Goal: Task Accomplishment & Management: Manage account settings

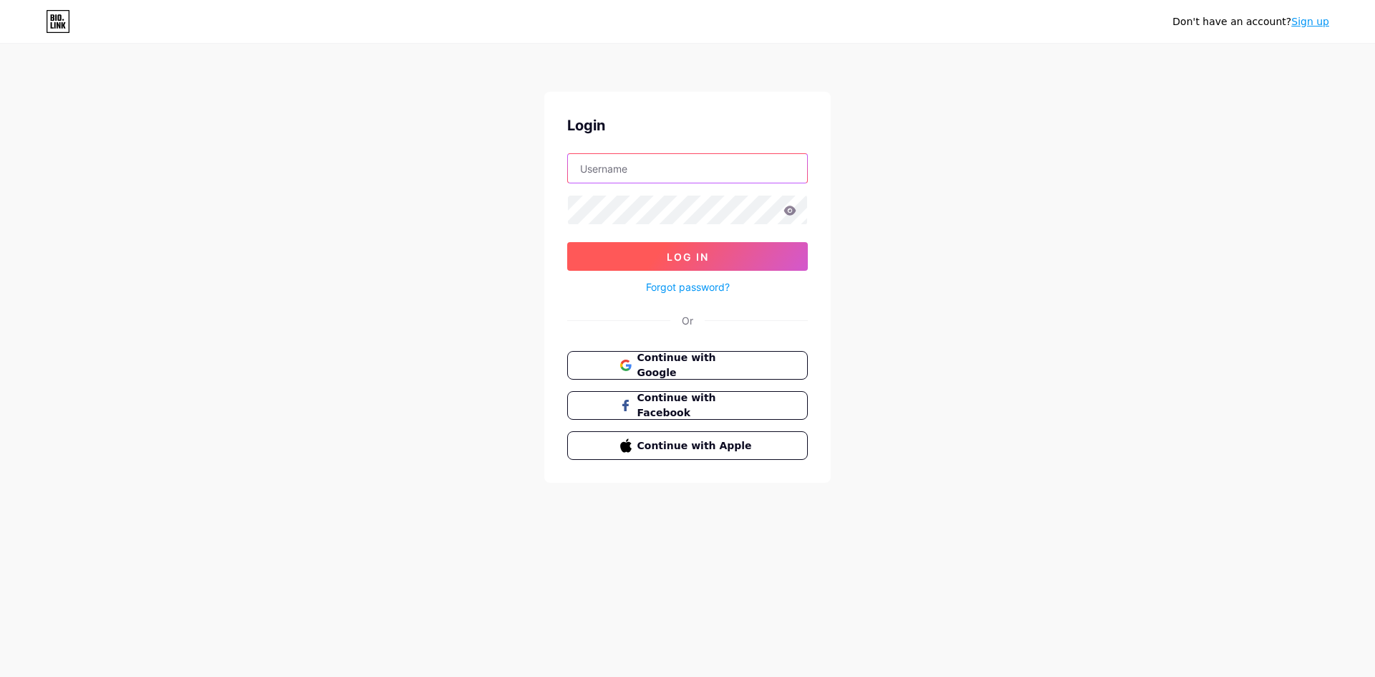
type input "[DOMAIN_NAME][EMAIL_ADDRESS][DOMAIN_NAME]"
click at [647, 253] on button "Log In" at bounding box center [687, 256] width 241 height 29
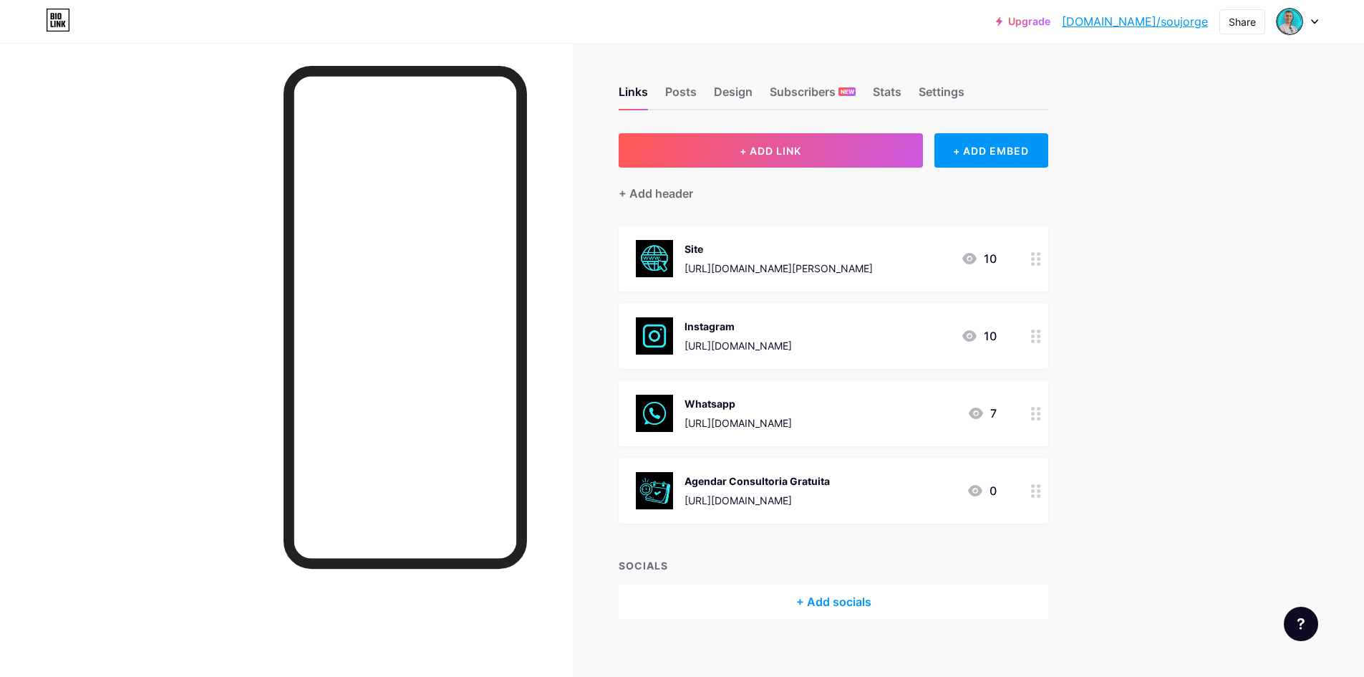
click at [792, 404] on div "Whatsapp" at bounding box center [738, 403] width 107 height 15
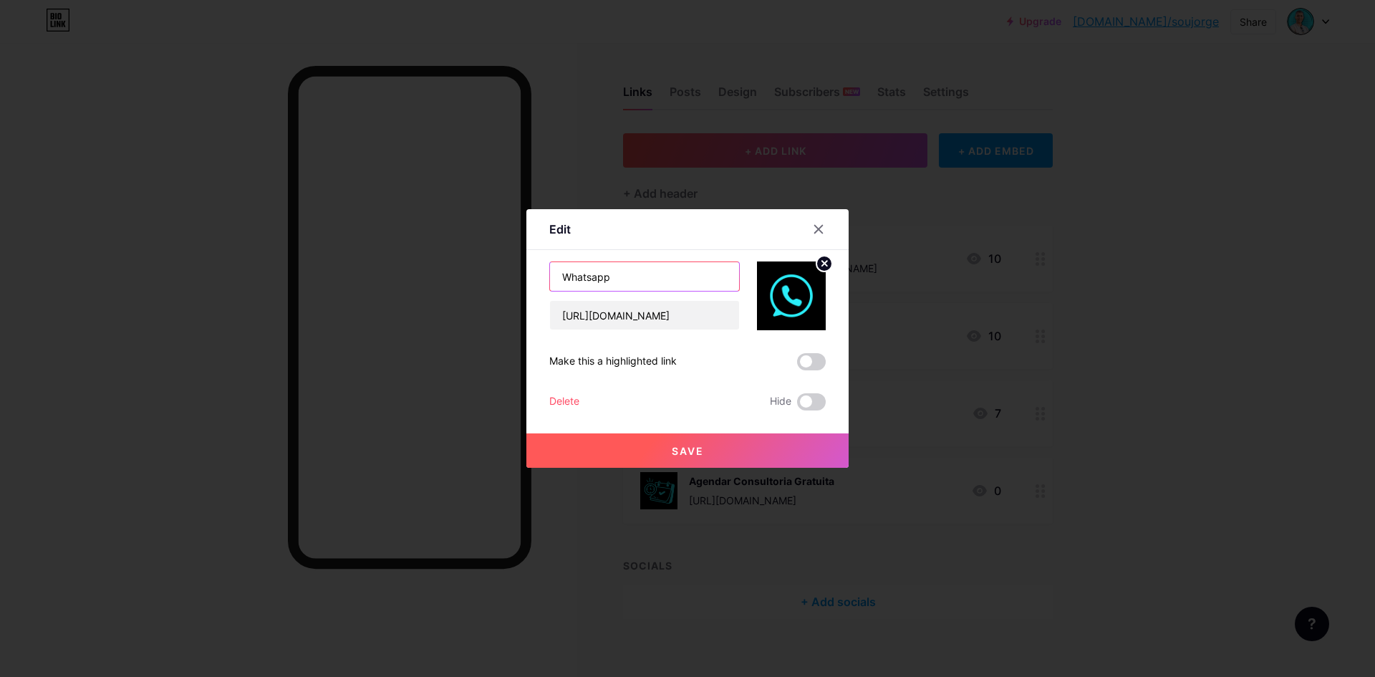
click at [642, 280] on input "Whatsapp" at bounding box center [644, 276] width 189 height 29
type input "Whatsapp [GEOGRAPHIC_DATA]"
click at [686, 456] on span "Save" at bounding box center [688, 451] width 32 height 12
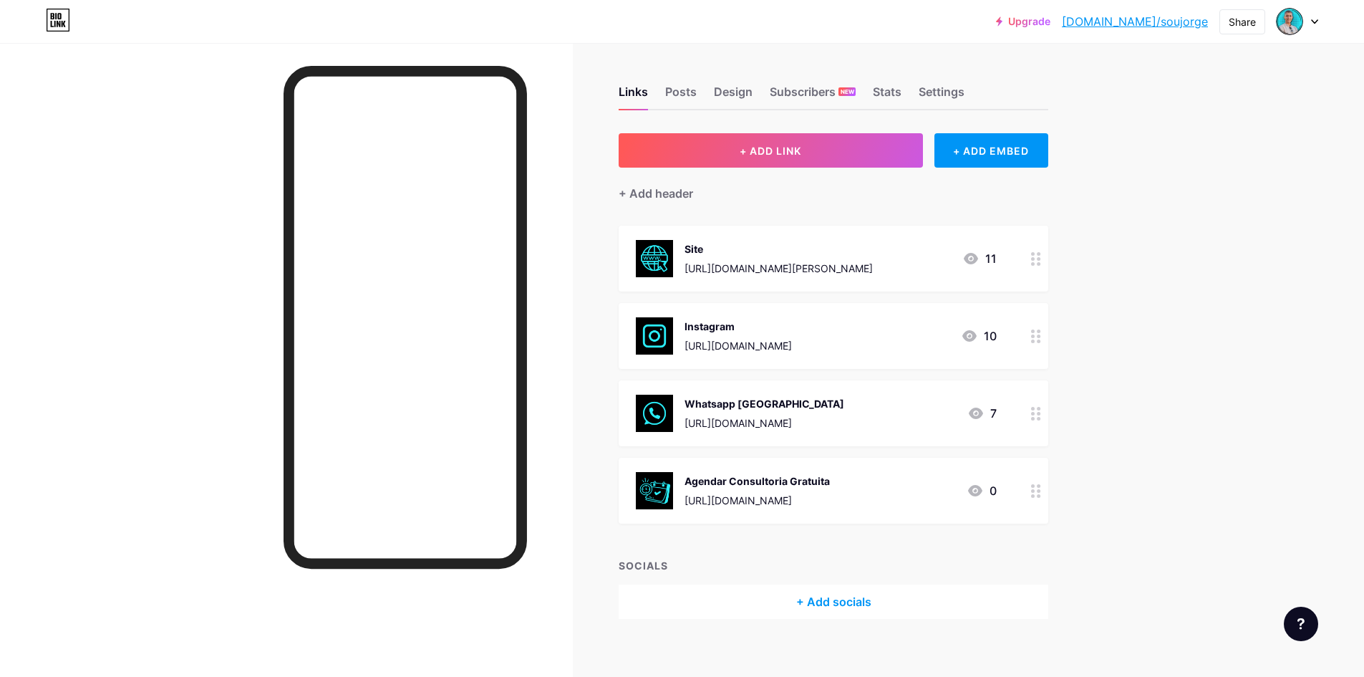
click at [706, 404] on div "Whatsapp [GEOGRAPHIC_DATA]" at bounding box center [765, 403] width 160 height 15
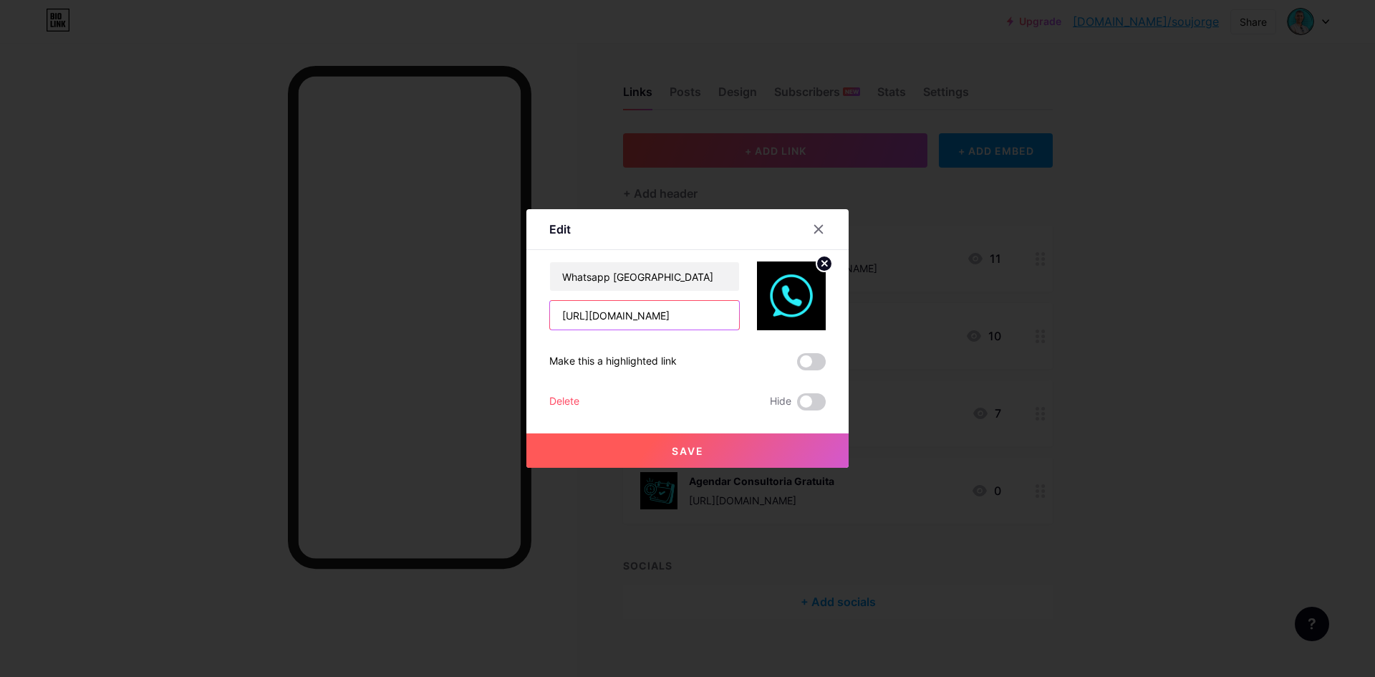
click at [667, 314] on input "[URL][DOMAIN_NAME]" at bounding box center [644, 315] width 189 height 29
drag, startPoint x: 680, startPoint y: 317, endPoint x: 539, endPoint y: 319, distance: 141.1
click at [539, 319] on div "Edit Content YouTube Play YouTube video without leaving your page. ADD Vimeo Pl…" at bounding box center [687, 338] width 322 height 259
paste input "5w2ak0"
type input "[URL][DOMAIN_NAME]"
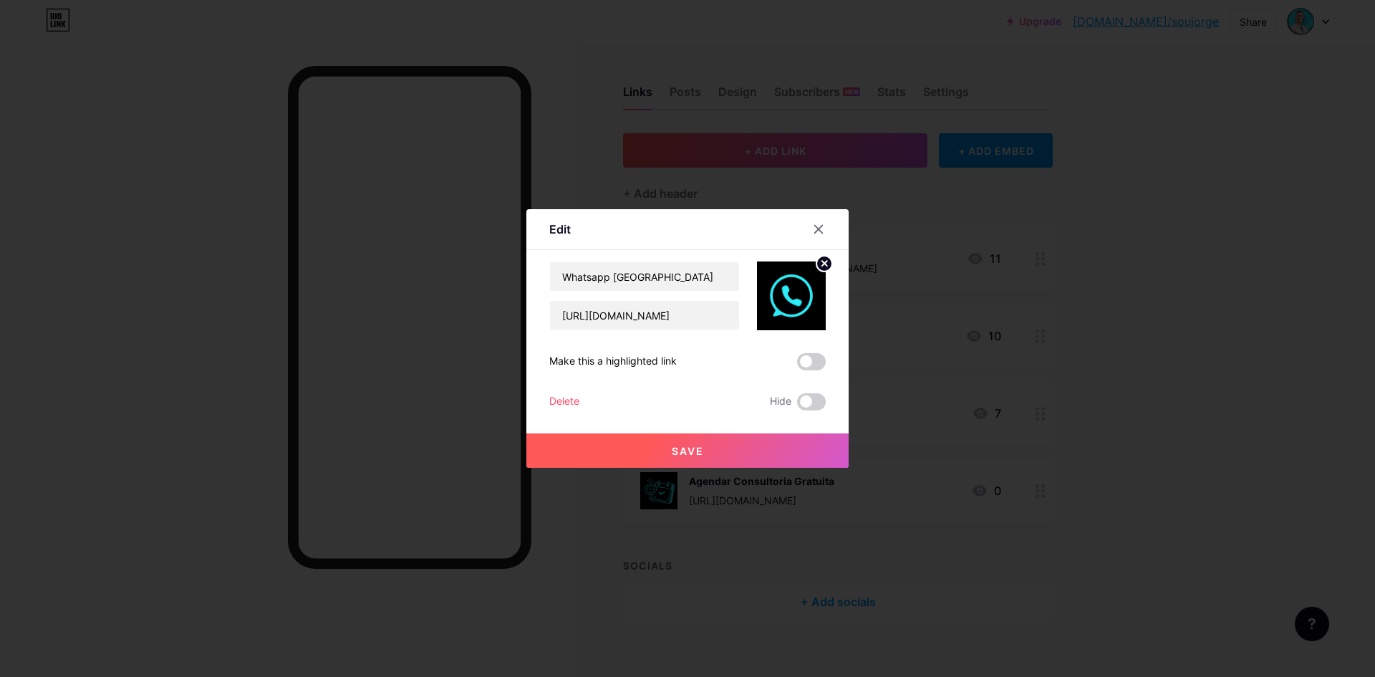
click at [683, 435] on button "Save" at bounding box center [687, 450] width 322 height 34
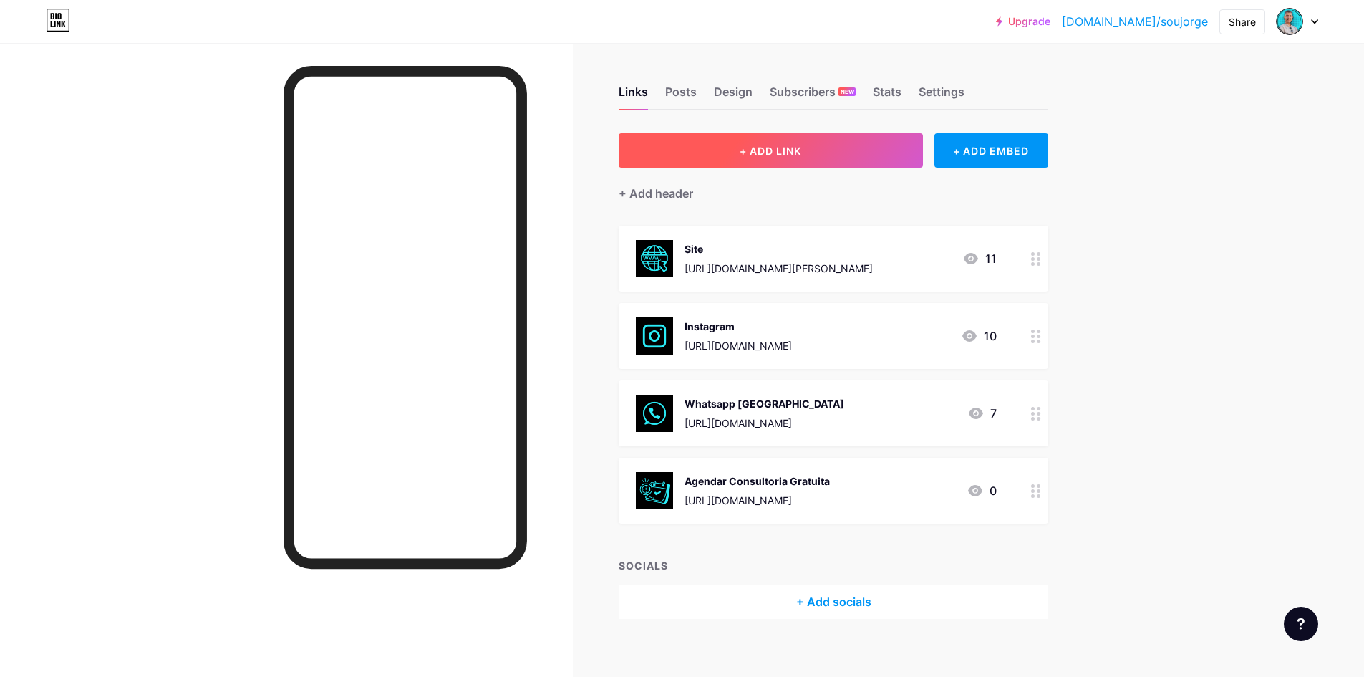
click at [771, 152] on span "+ ADD LINK" at bounding box center [771, 151] width 62 height 12
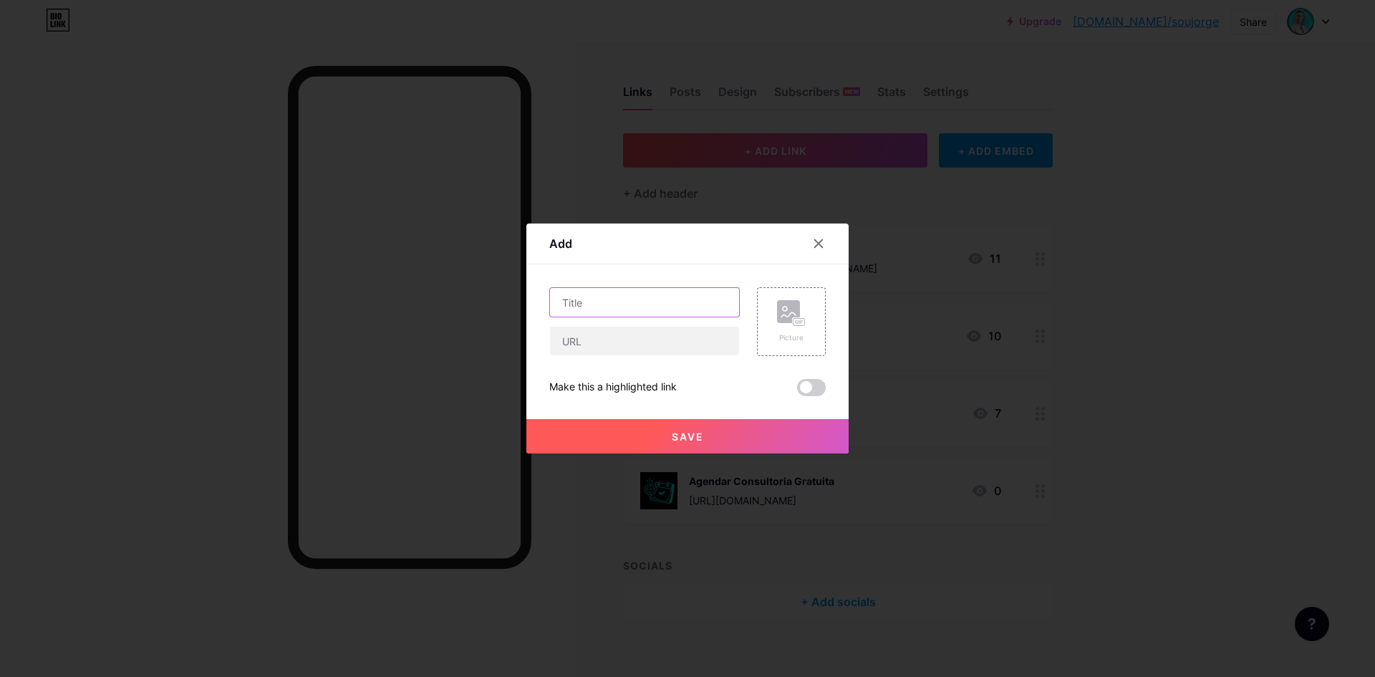
click at [590, 294] on input "text" at bounding box center [644, 302] width 189 height 29
type input "WhatsApp [GEOGRAPHIC_DATA]"
click at [577, 350] on input "text" at bounding box center [644, 341] width 189 height 29
click at [604, 342] on input "text" at bounding box center [644, 341] width 189 height 29
paste input "[URL][DOMAIN_NAME]"
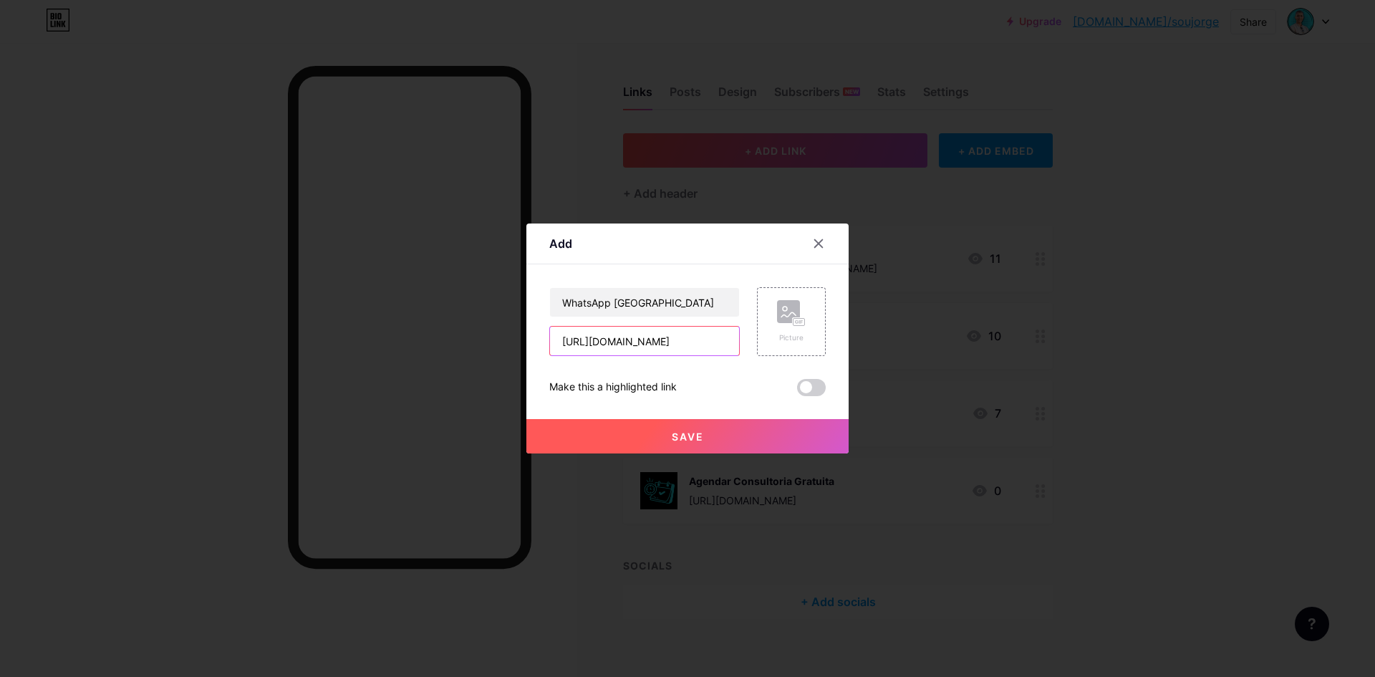
type input "[URL][DOMAIN_NAME]"
click at [690, 428] on button "Save" at bounding box center [687, 436] width 322 height 34
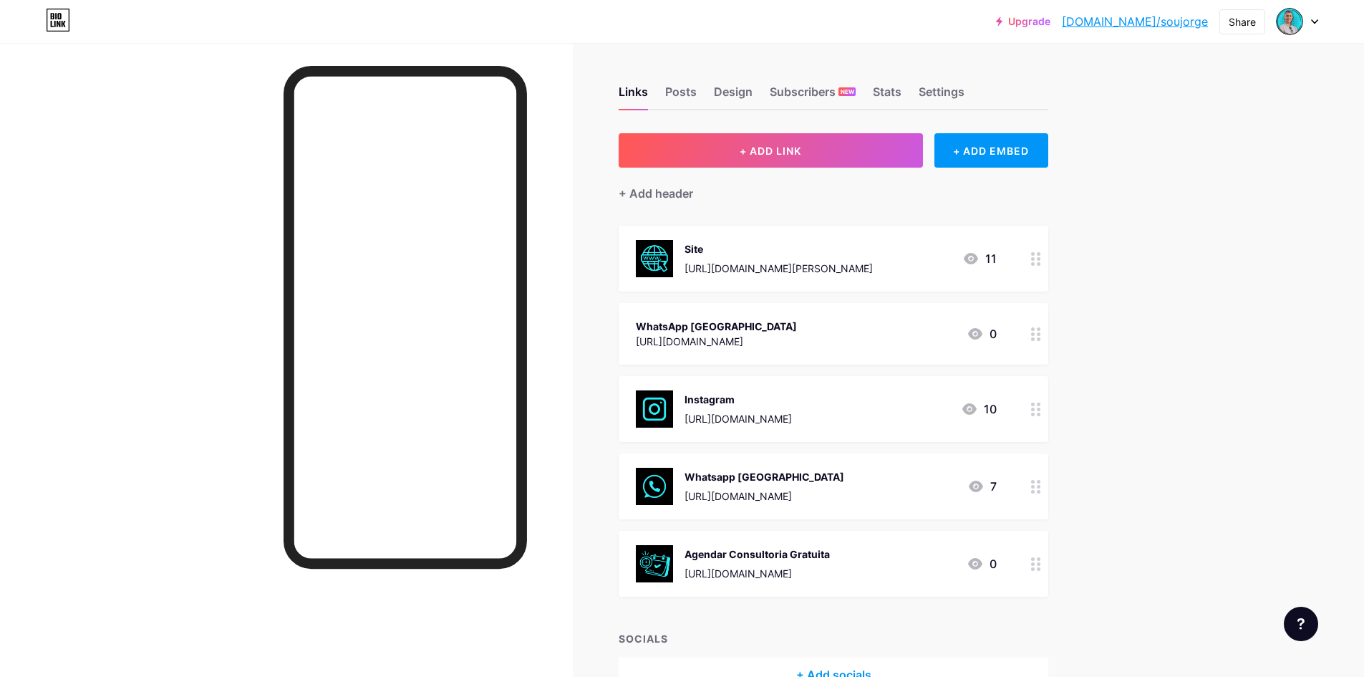
click at [729, 488] on div "[URL][DOMAIN_NAME]" at bounding box center [765, 495] width 160 height 15
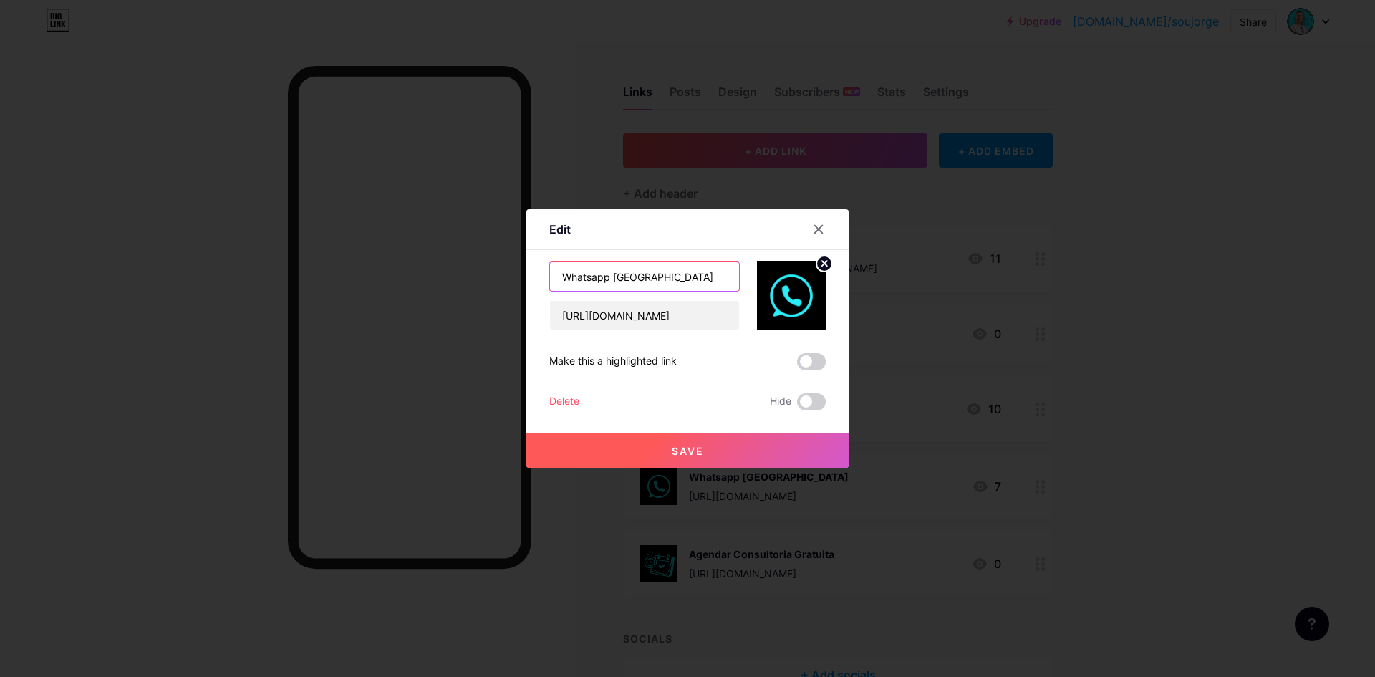
click at [584, 276] on input "Whatsapp [GEOGRAPHIC_DATA]" at bounding box center [644, 276] width 189 height 29
type input "WhatsApp [GEOGRAPHIC_DATA]"
click at [685, 448] on span "Save" at bounding box center [688, 451] width 32 height 12
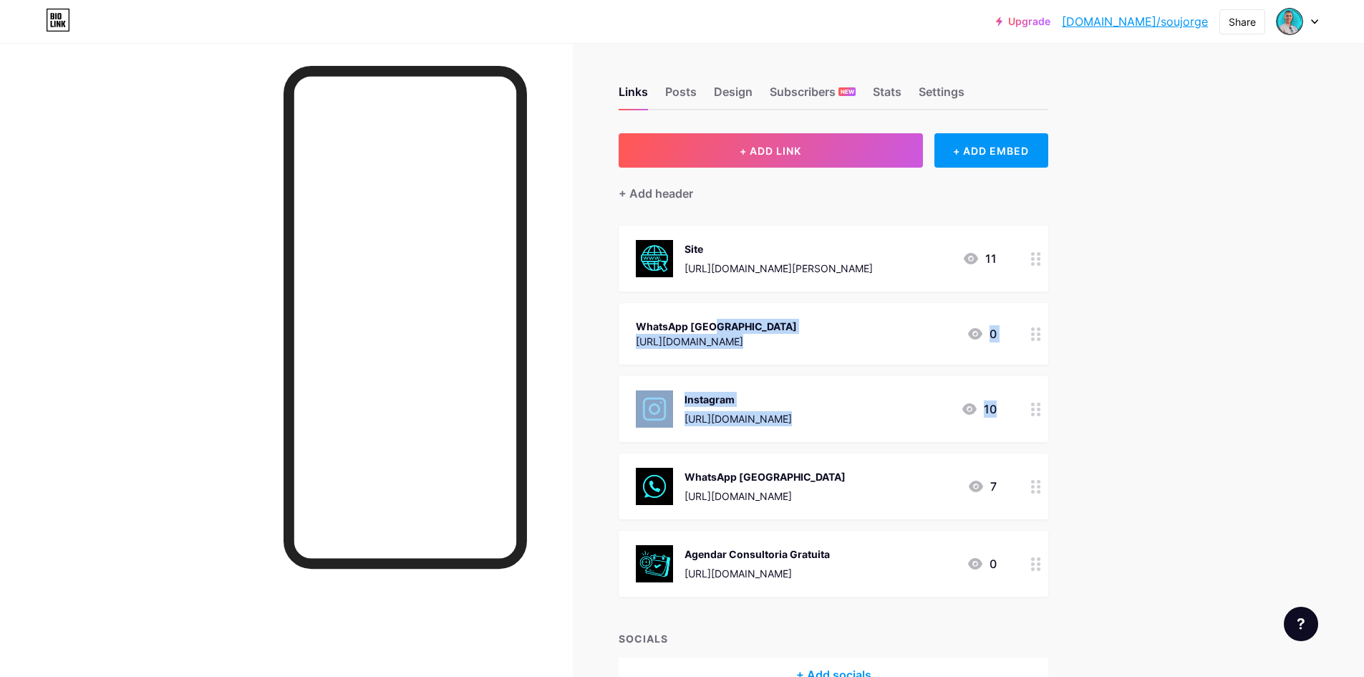
drag, startPoint x: 637, startPoint y: 329, endPoint x: 736, endPoint y: 385, distance: 113.5
click at [634, 448] on span "Site [URL][DOMAIN_NAME][PERSON_NAME] 11 WhatsApp [GEOGRAPHIC_DATA] [URL][DOMAIN…" at bounding box center [834, 411] width 430 height 371
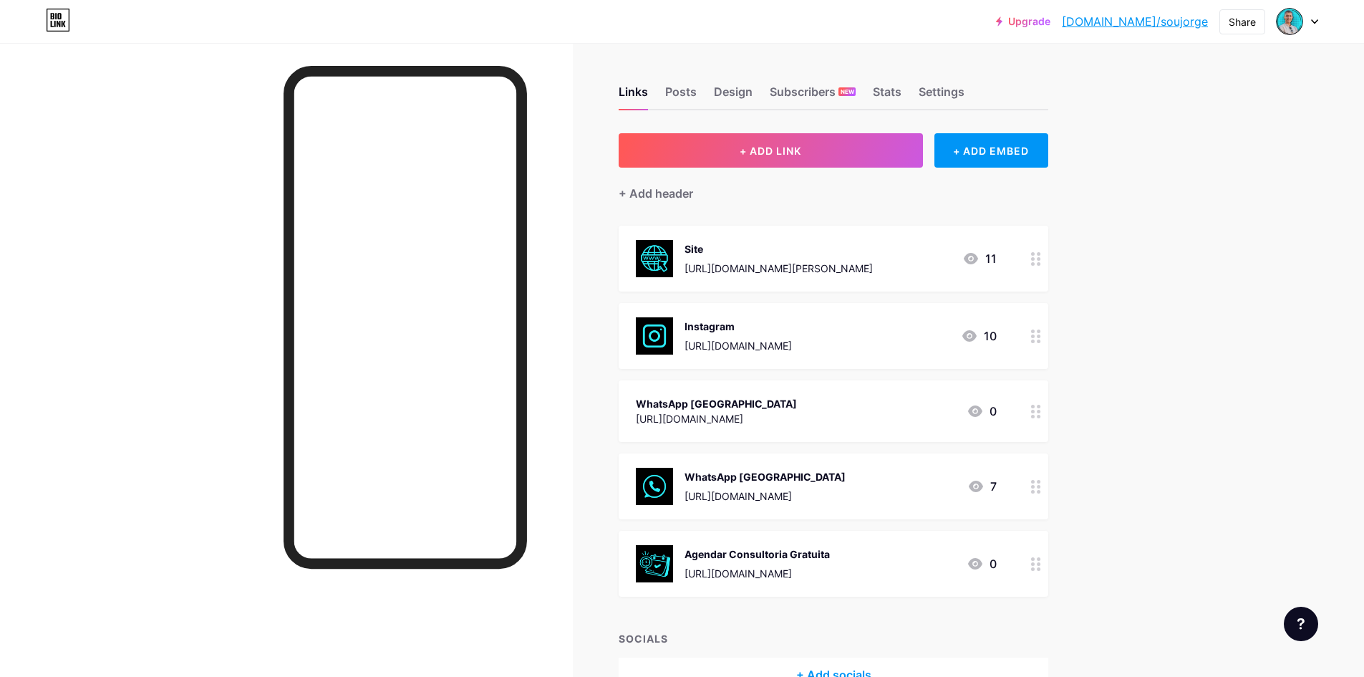
click at [708, 477] on div "WhatsApp [GEOGRAPHIC_DATA]" at bounding box center [765, 476] width 161 height 15
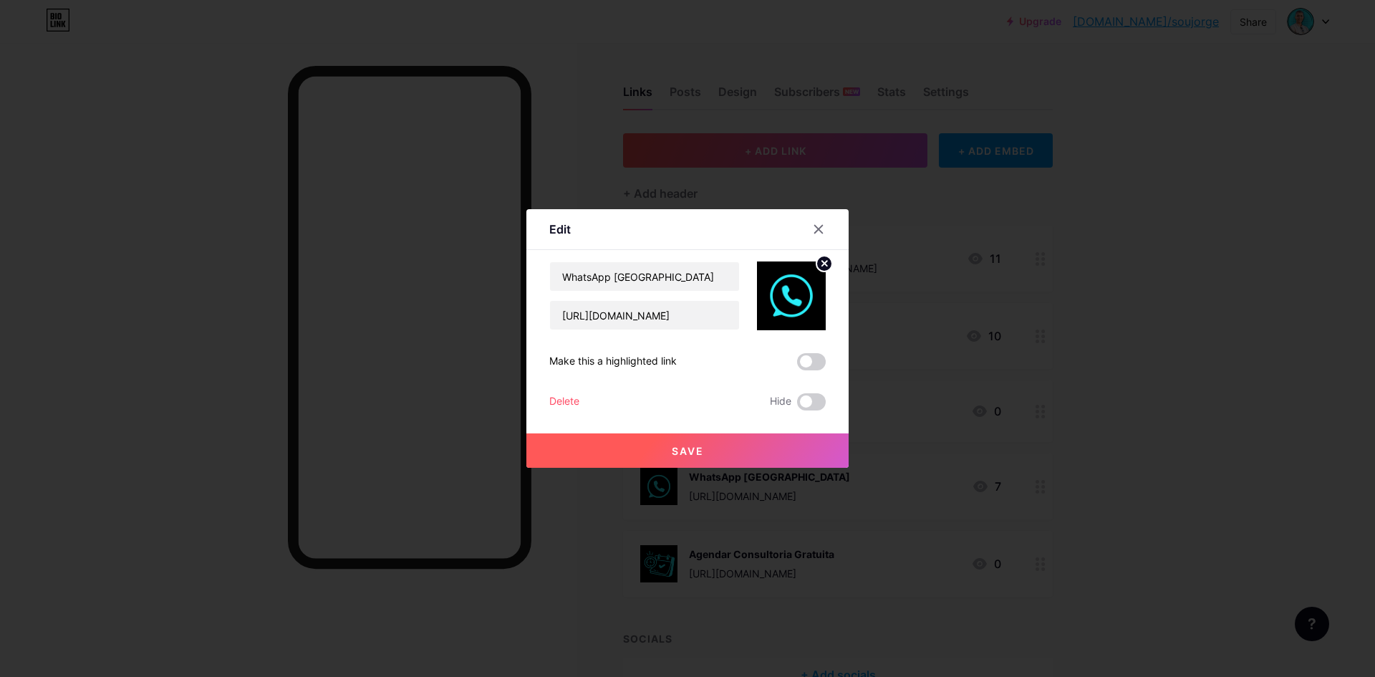
click at [791, 290] on img at bounding box center [791, 295] width 69 height 69
click at [1223, 428] on div at bounding box center [687, 338] width 1375 height 677
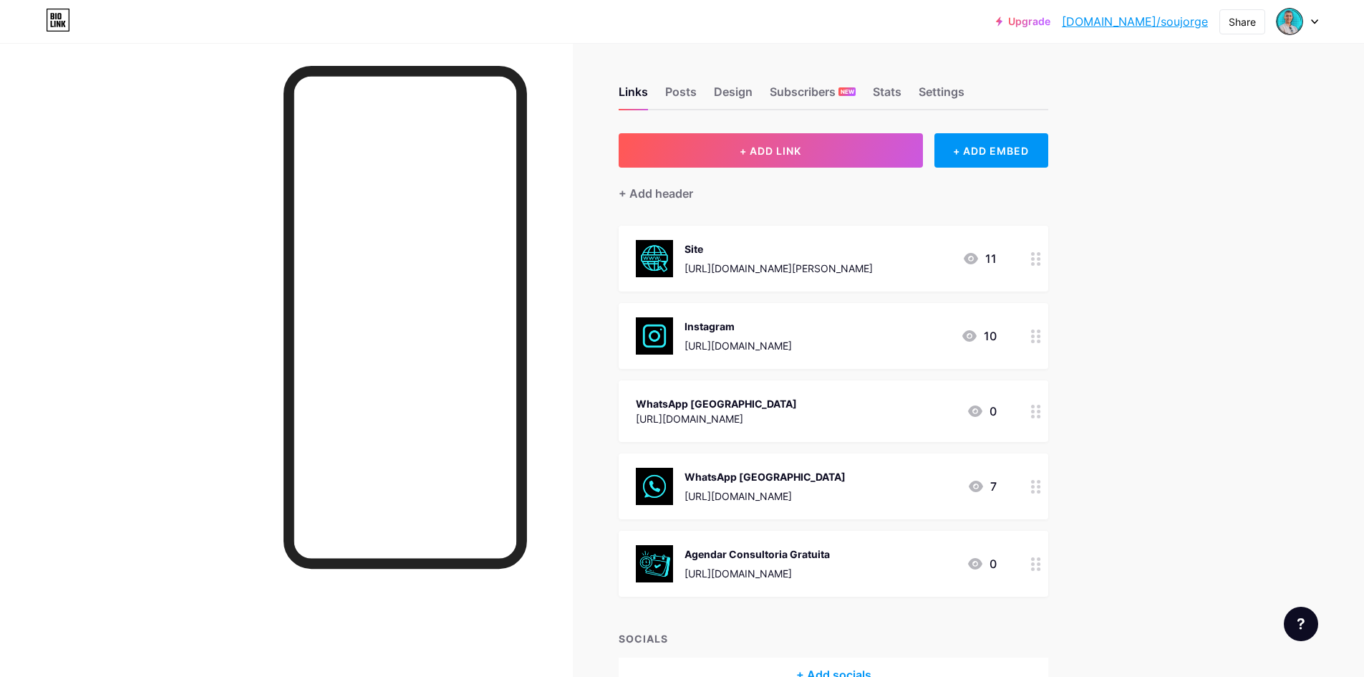
click at [697, 401] on div "WhatsApp [GEOGRAPHIC_DATA]" at bounding box center [716, 403] width 161 height 15
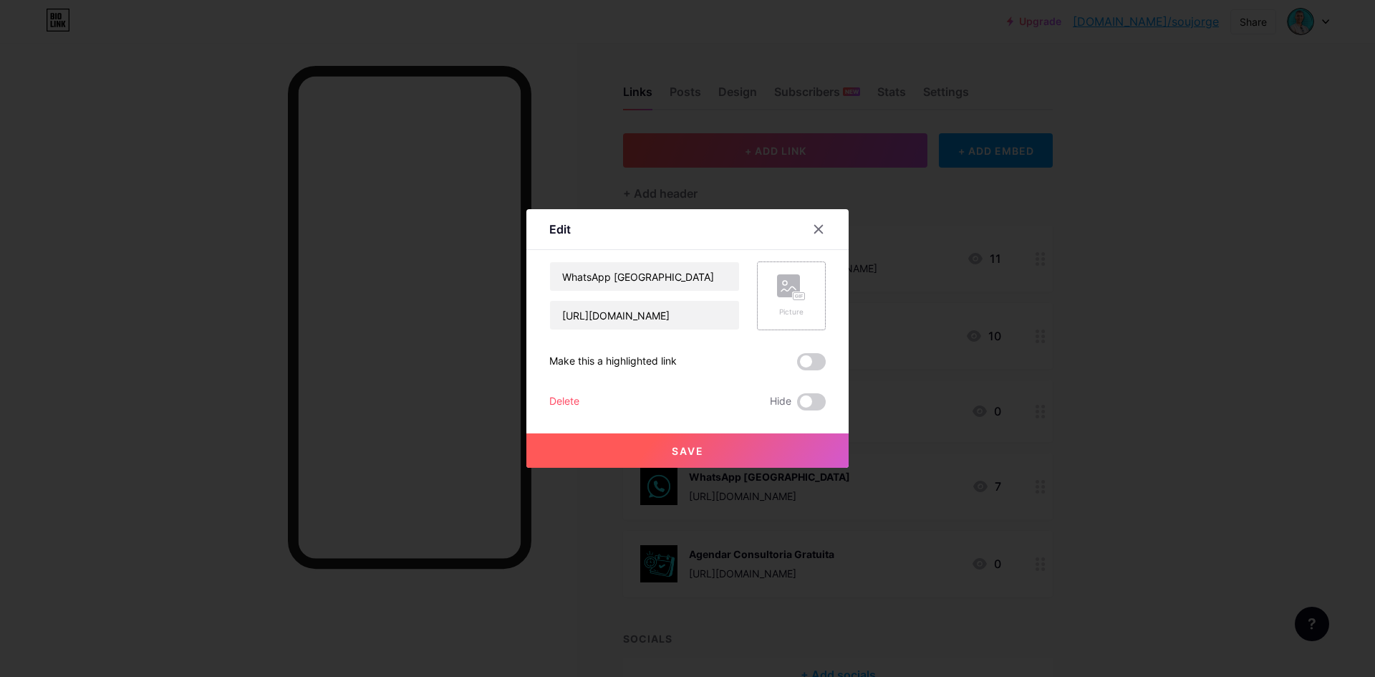
click at [777, 294] on rect at bounding box center [788, 285] width 23 height 23
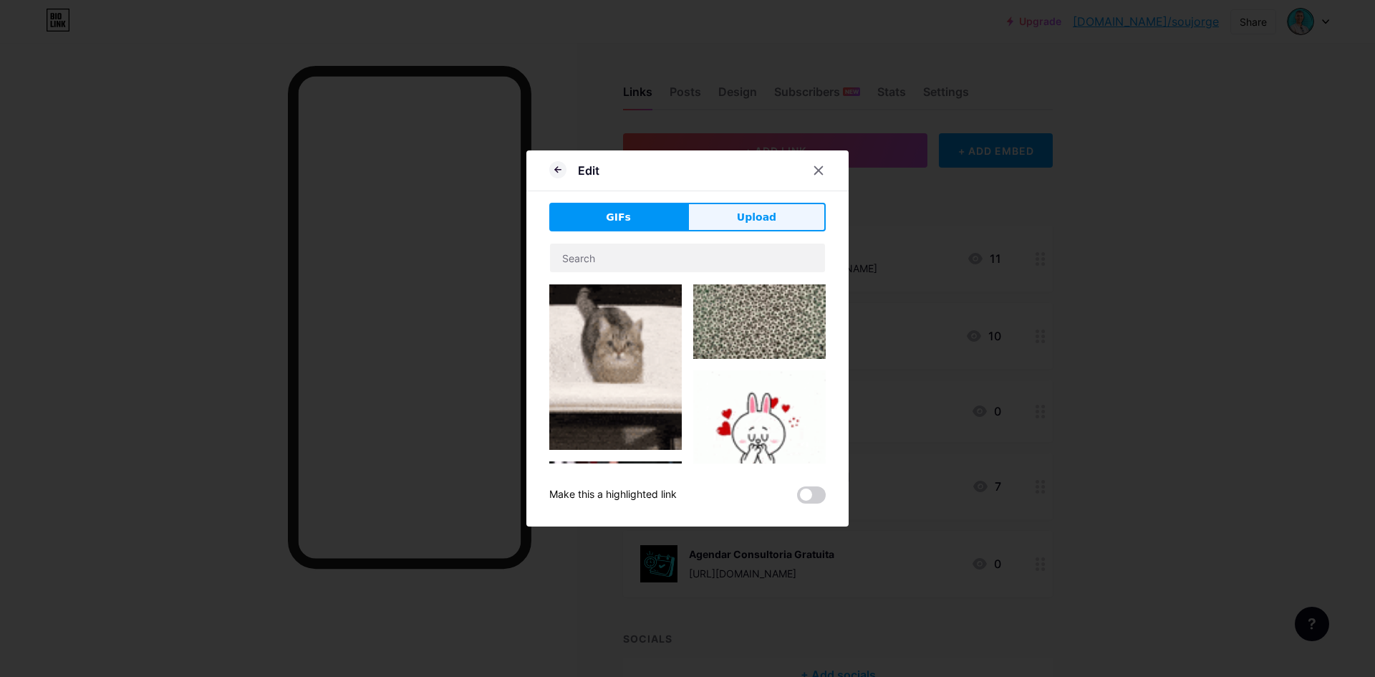
click at [748, 216] on span "Upload" at bounding box center [756, 217] width 39 height 15
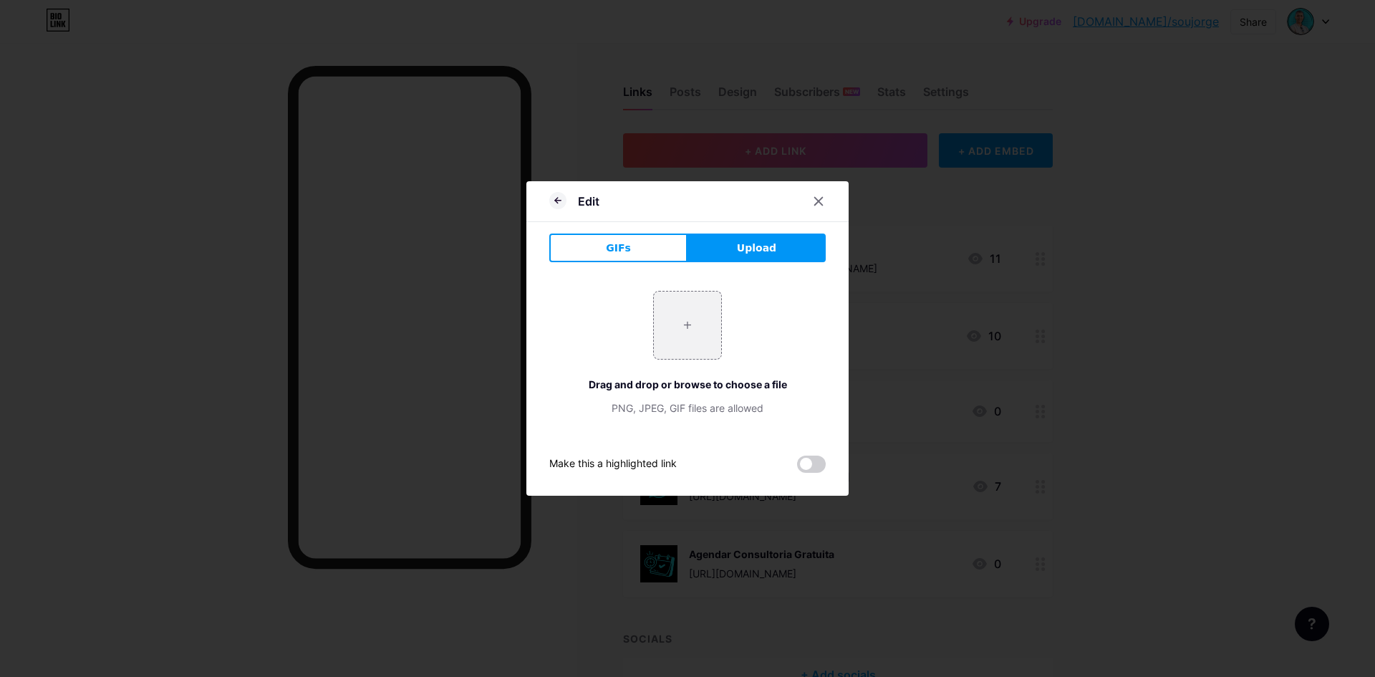
click at [721, 243] on button "Upload" at bounding box center [757, 247] width 138 height 29
click at [680, 323] on input "file" at bounding box center [687, 325] width 67 height 67
type input "C:\fakepath\Logo - CONECTBOTZ (3).png"
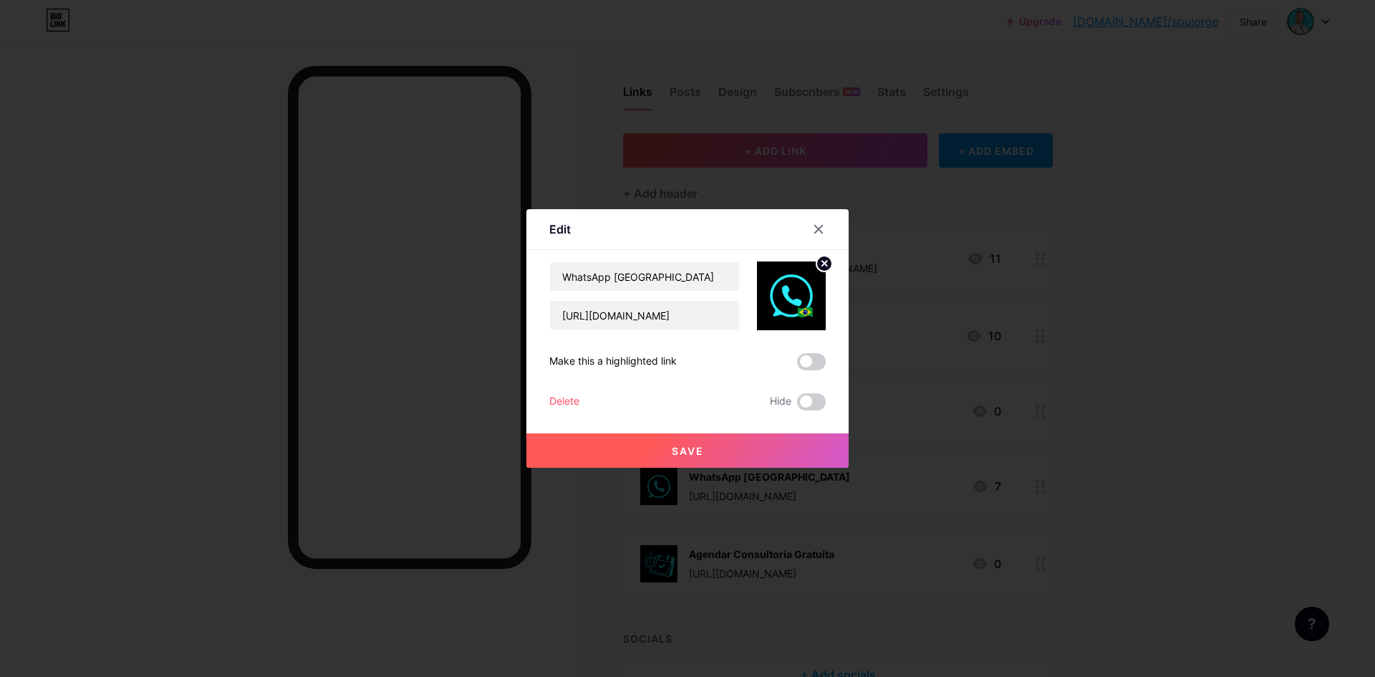
click at [700, 450] on button "Save" at bounding box center [687, 450] width 322 height 34
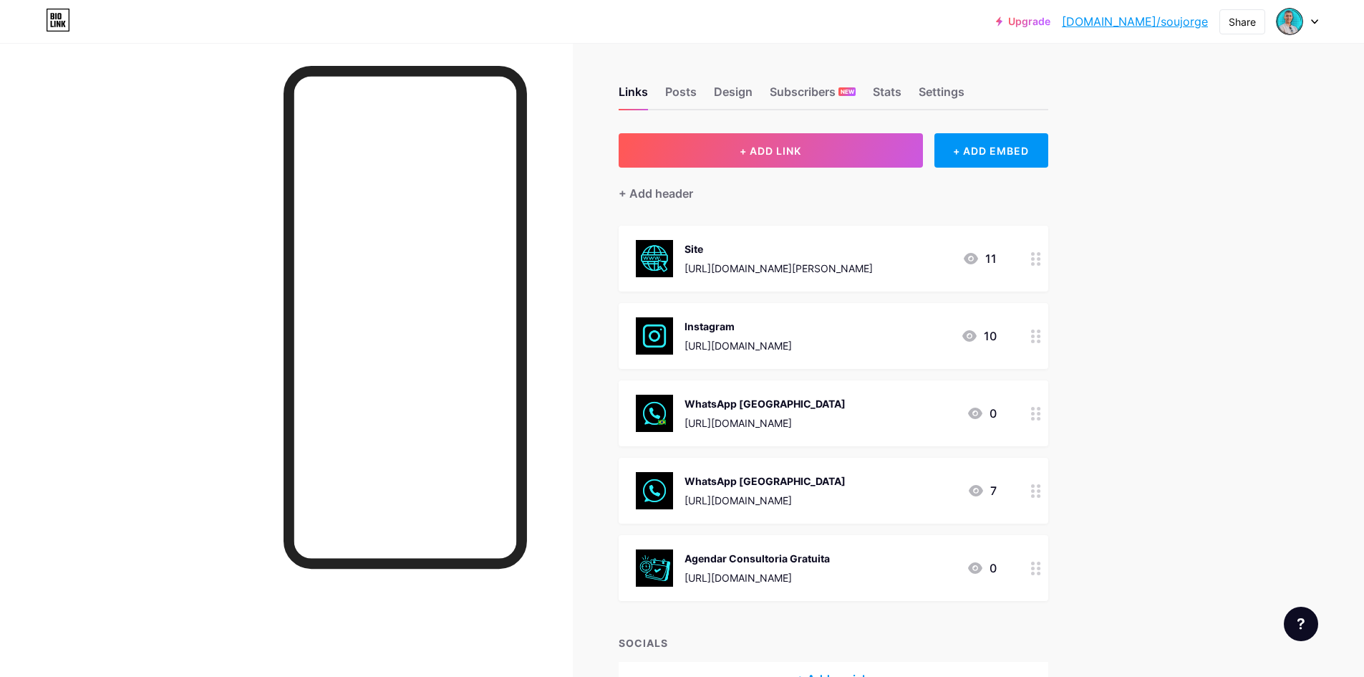
click at [769, 512] on div "WhatsApp [GEOGRAPHIC_DATA] [URL][DOMAIN_NAME] 7" at bounding box center [834, 491] width 430 height 66
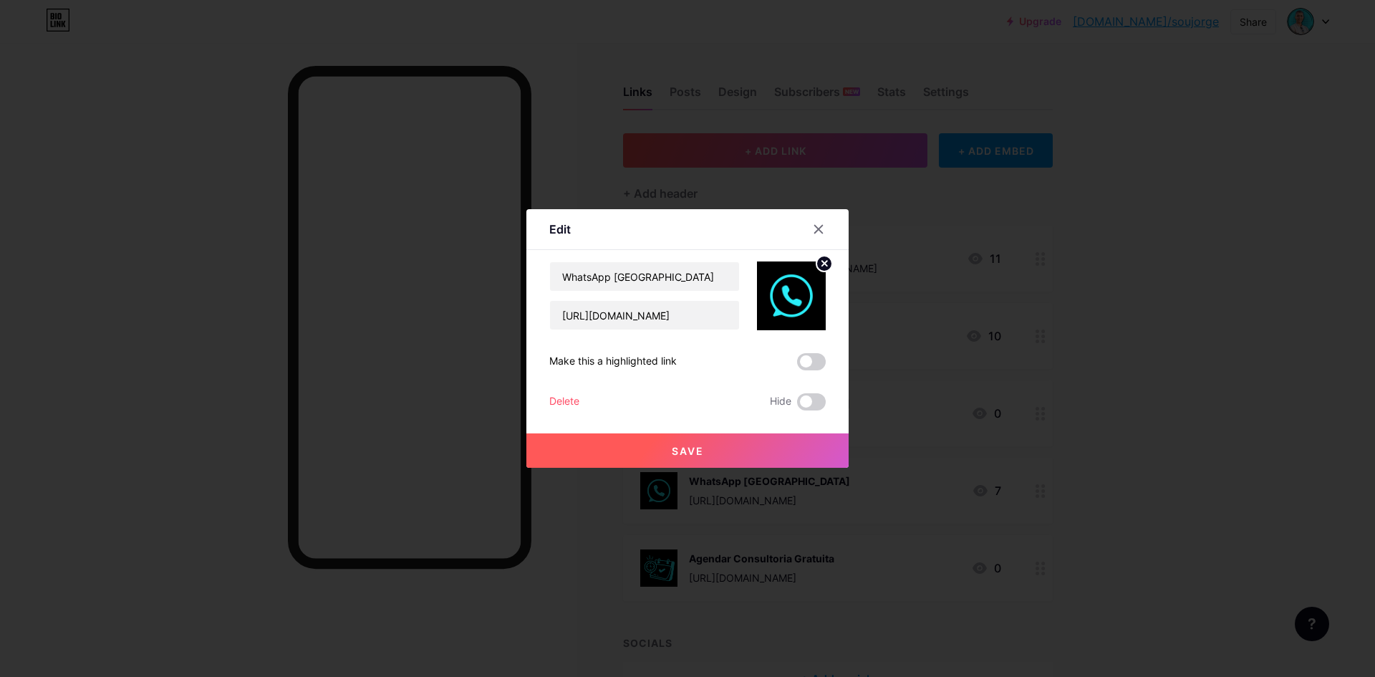
click at [797, 272] on img at bounding box center [791, 295] width 69 height 69
click at [824, 261] on circle at bounding box center [824, 264] width 16 height 16
click at [766, 289] on div "Picture" at bounding box center [791, 295] width 69 height 69
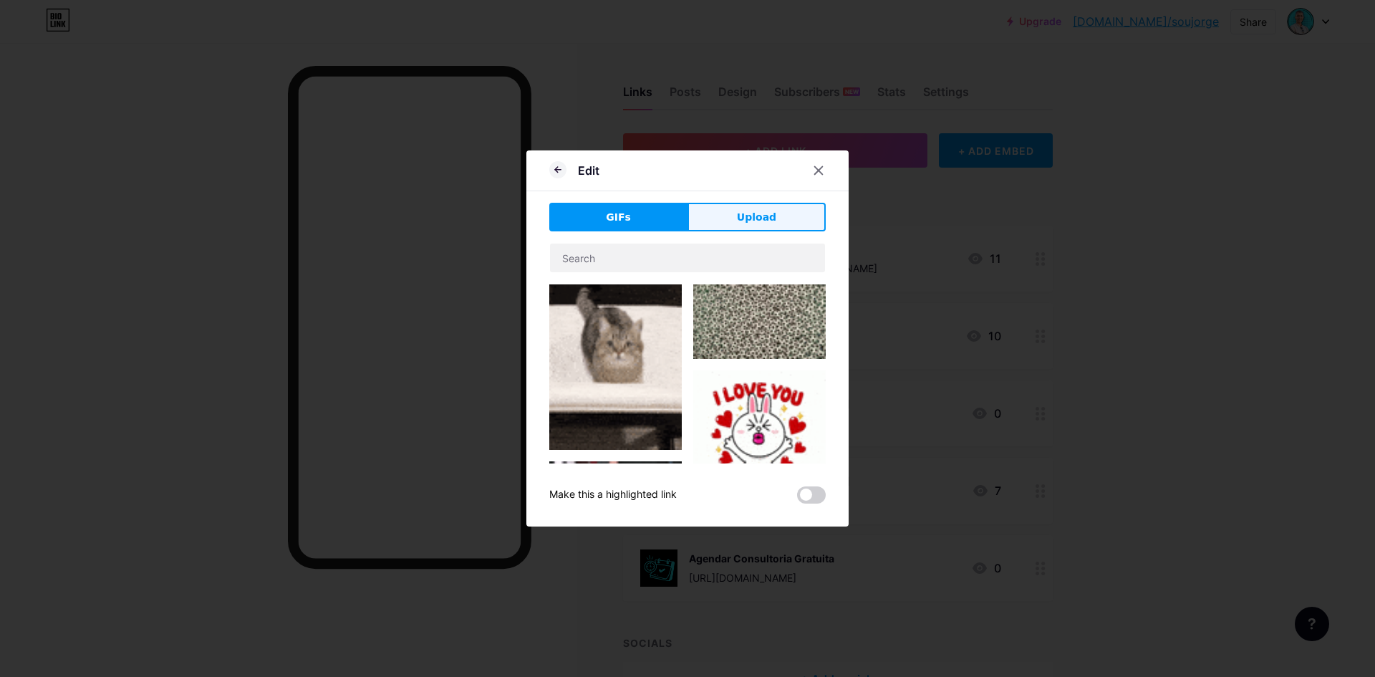
click at [742, 216] on span "Upload" at bounding box center [756, 217] width 39 height 15
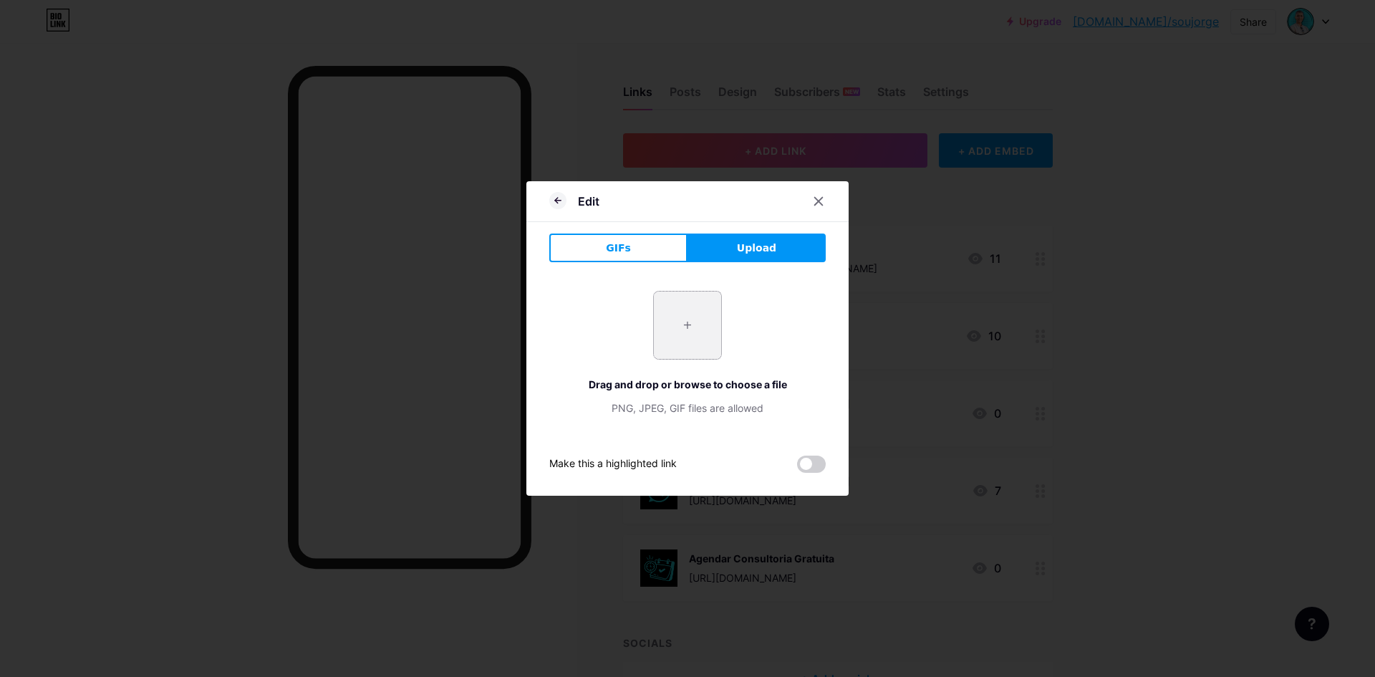
click at [678, 334] on input "file" at bounding box center [687, 325] width 67 height 67
type input "C:\fakepath\Logo - CONECTBOTZ (4).png"
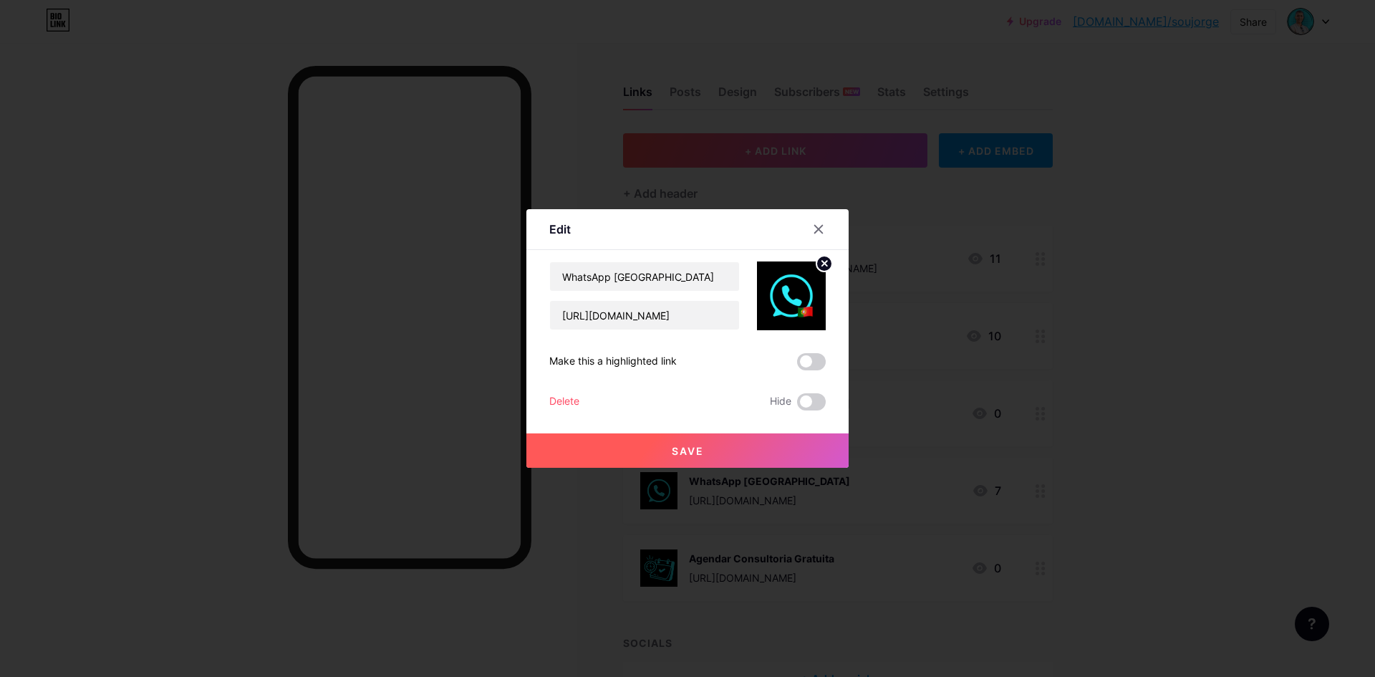
click at [721, 454] on button "Save" at bounding box center [687, 450] width 322 height 34
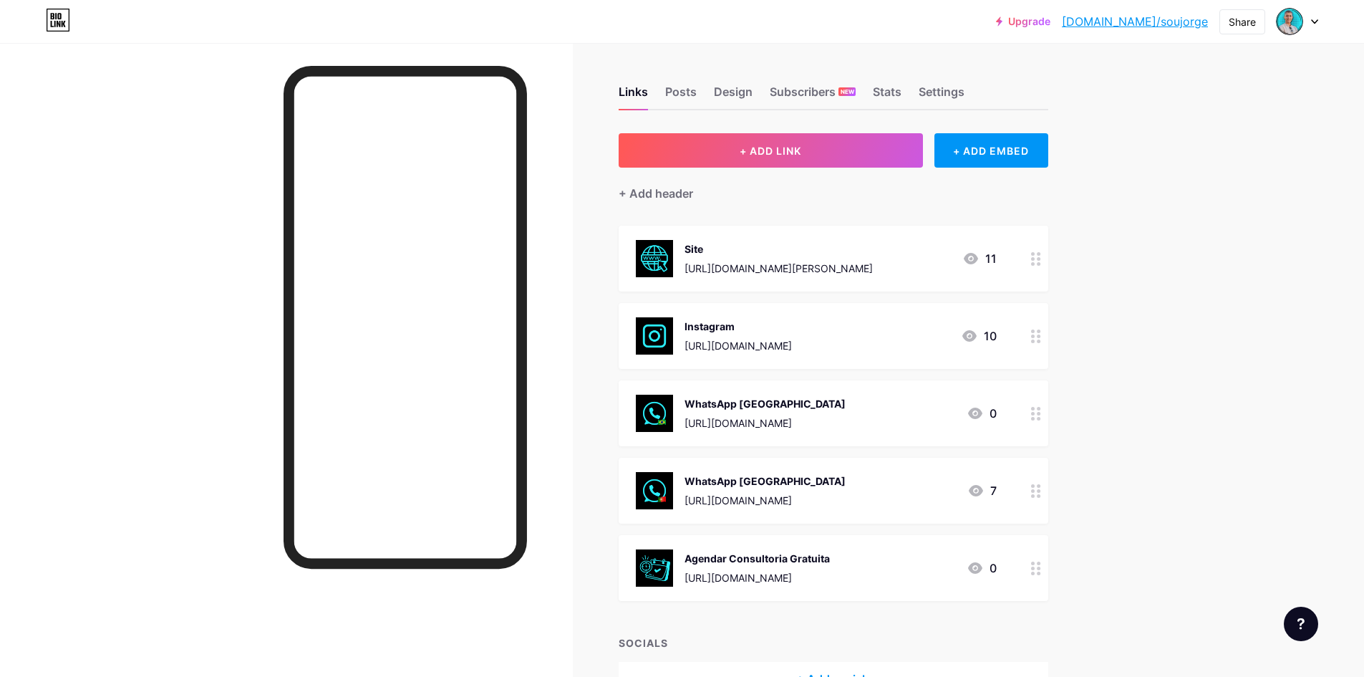
click at [760, 405] on div "WhatsApp [GEOGRAPHIC_DATA]" at bounding box center [765, 403] width 161 height 15
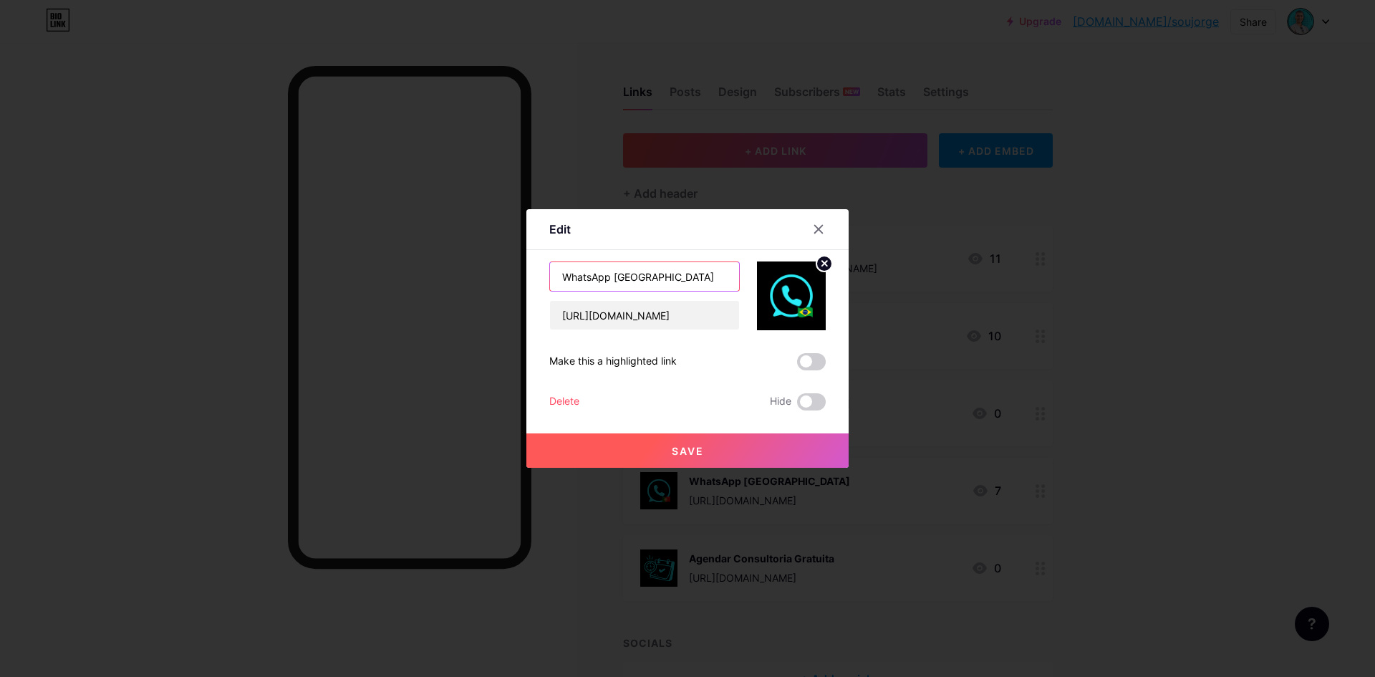
click at [660, 278] on input "WhatsApp [GEOGRAPHIC_DATA]" at bounding box center [644, 276] width 189 height 29
click at [668, 280] on input "WhatsApp [GEOGRAPHIC_DATA]" at bounding box center [644, 276] width 189 height 29
paste input "🇧🇷"
type input "WhatsApp [GEOGRAPHIC_DATA] 🇧🇷"
click at [673, 447] on span "Save" at bounding box center [688, 451] width 32 height 12
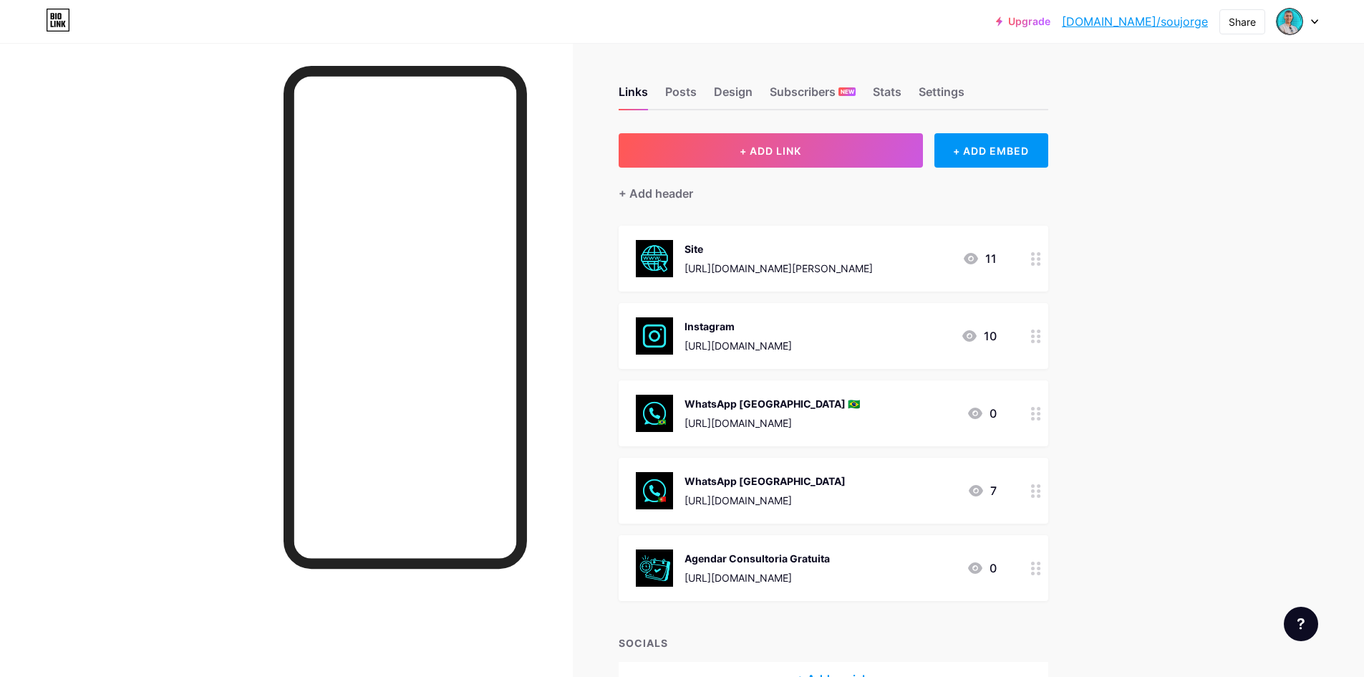
click at [718, 412] on div "WhatsApp [GEOGRAPHIC_DATA] 🇧🇷 [URL][DOMAIN_NAME]" at bounding box center [772, 413] width 175 height 37
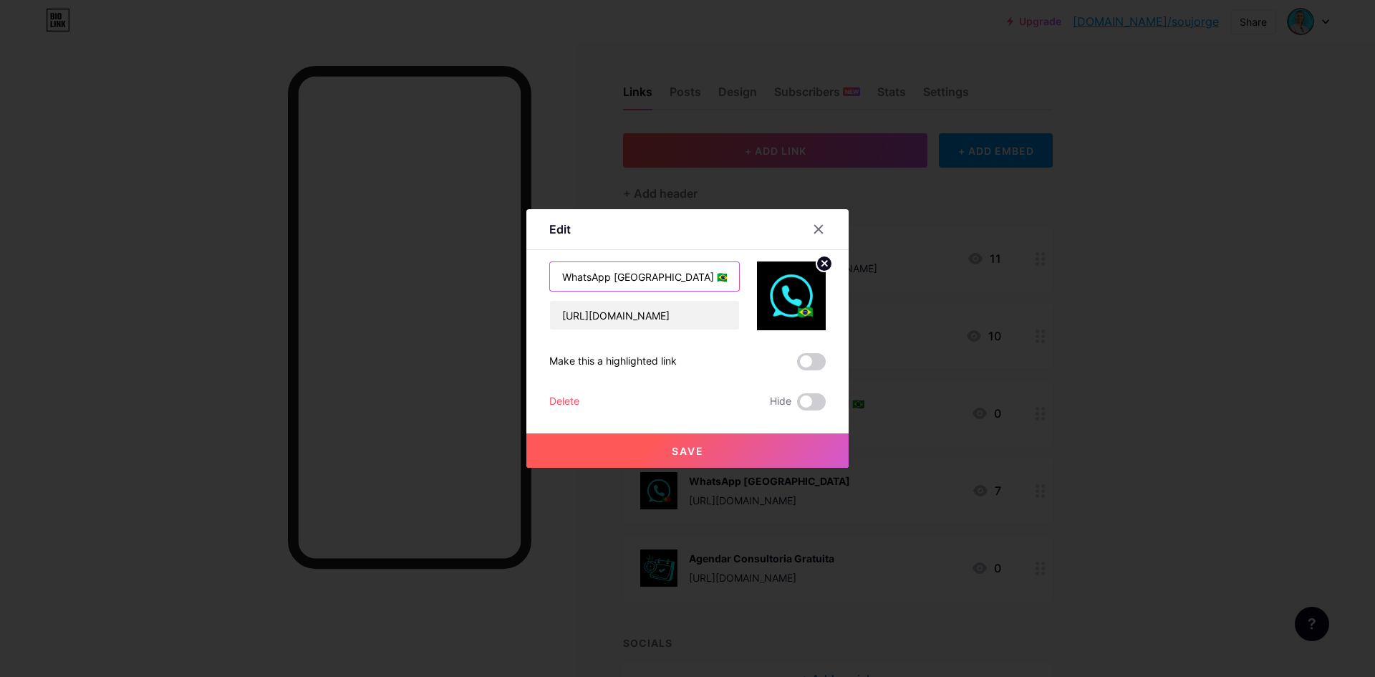
click at [660, 271] on input "WhatsApp [GEOGRAPHIC_DATA] 🇧🇷" at bounding box center [644, 276] width 189 height 29
type input "WhatsApp [GEOGRAPHIC_DATA]"
click at [792, 307] on img at bounding box center [791, 295] width 69 height 69
click at [822, 264] on icon at bounding box center [824, 263] width 5 height 5
click at [790, 289] on icon at bounding box center [788, 288] width 14 height 4
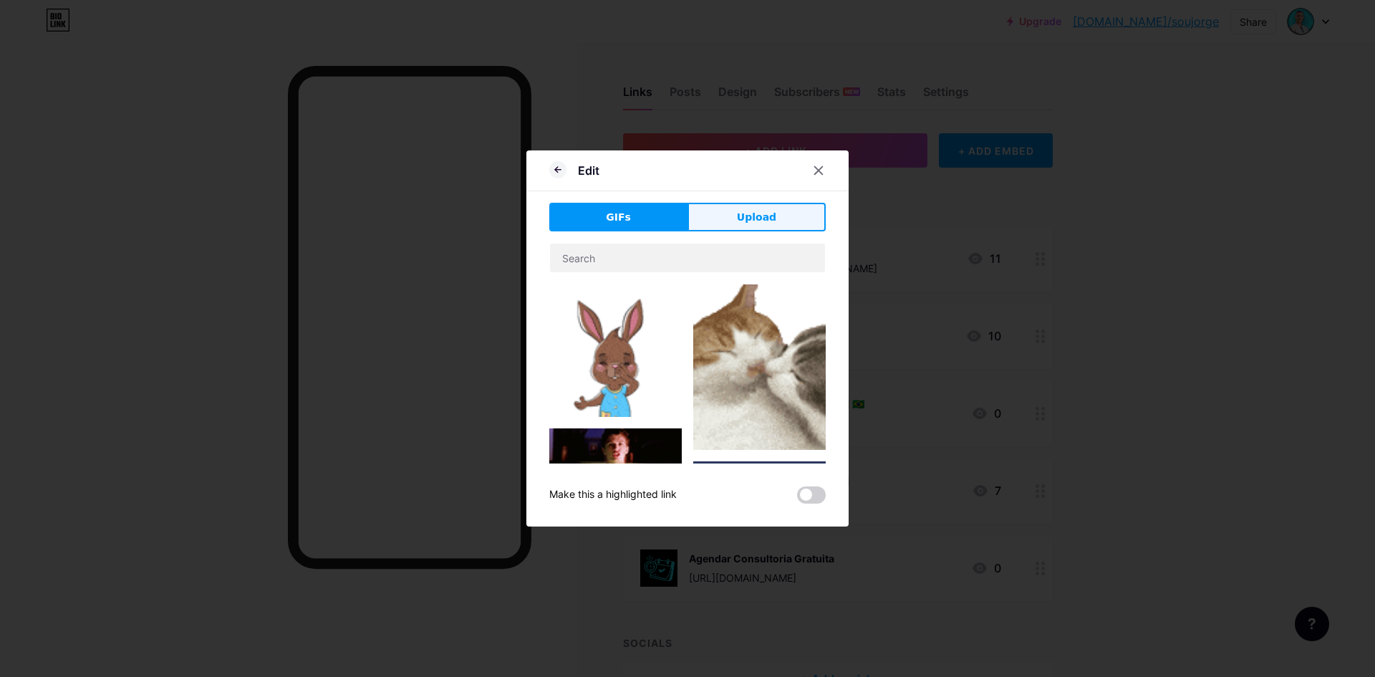
click at [737, 223] on span "Upload" at bounding box center [756, 217] width 39 height 15
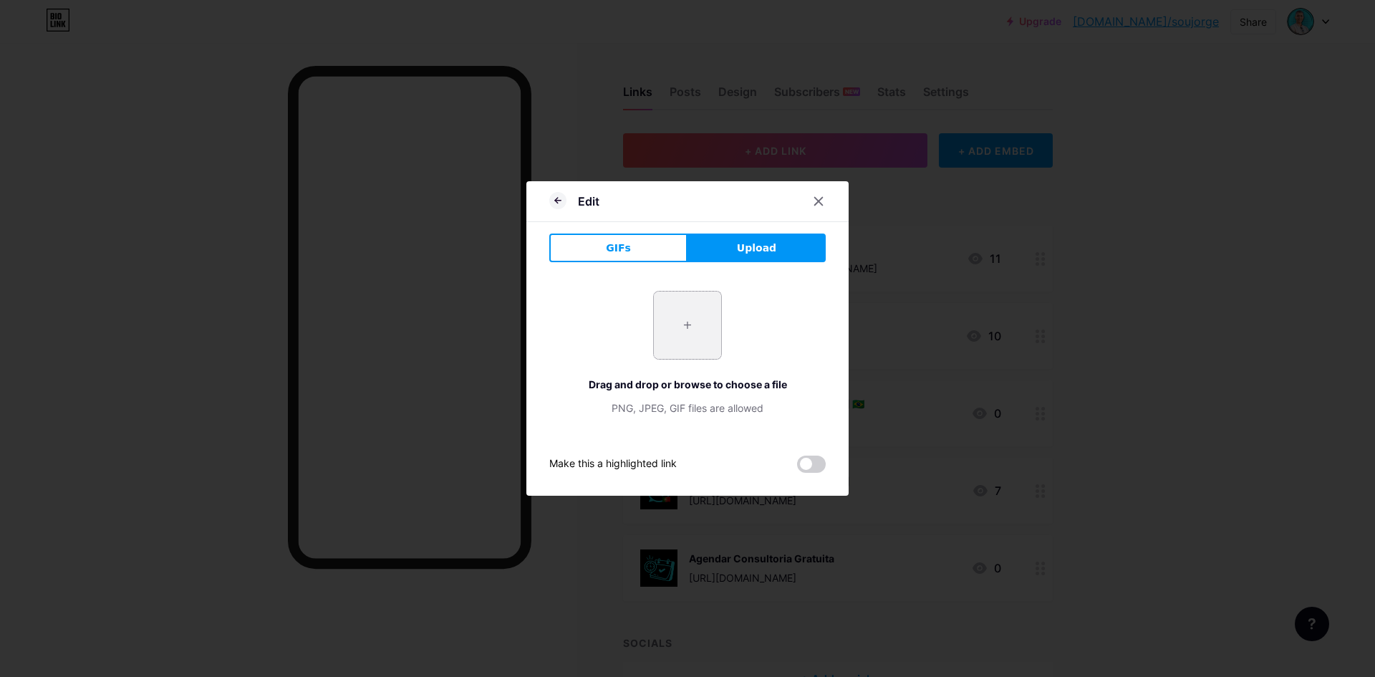
click at [672, 333] on input "file" at bounding box center [687, 325] width 67 height 67
type input "C:\fakepath\Logo - CONECTBOTZ (5).png"
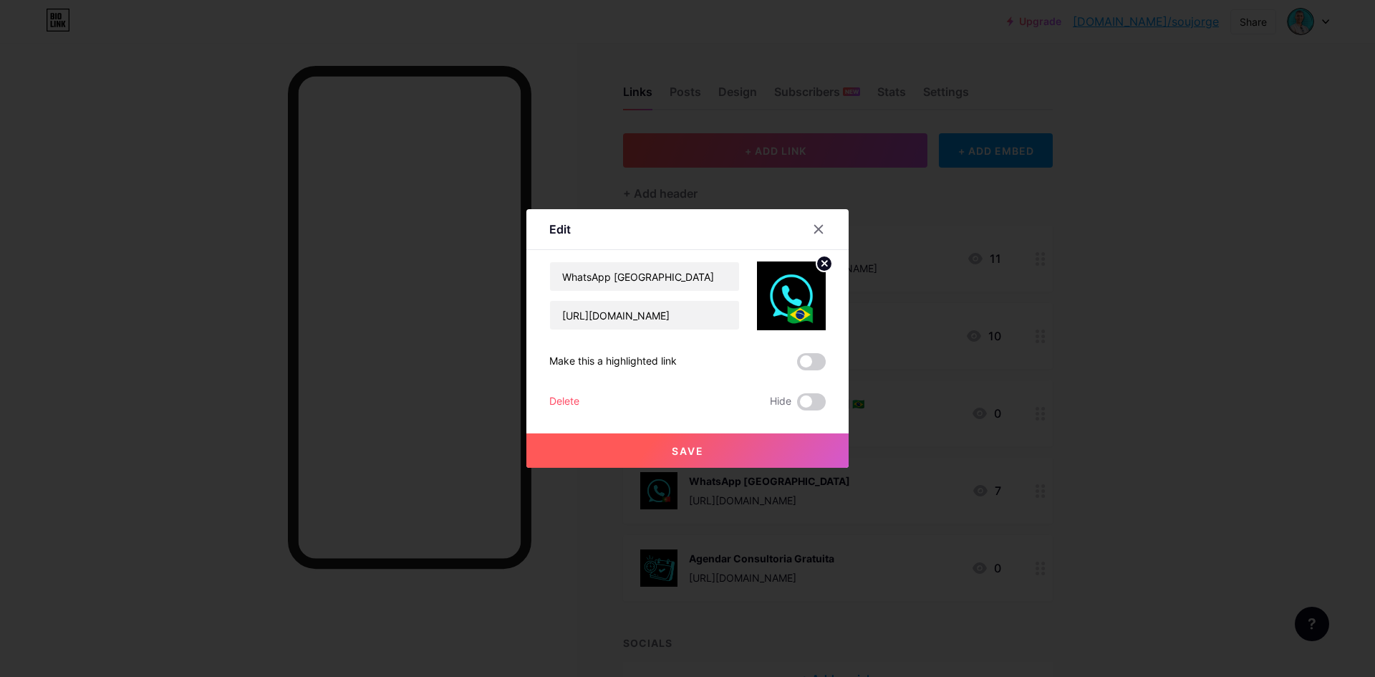
click at [738, 459] on button "Save" at bounding box center [687, 450] width 322 height 34
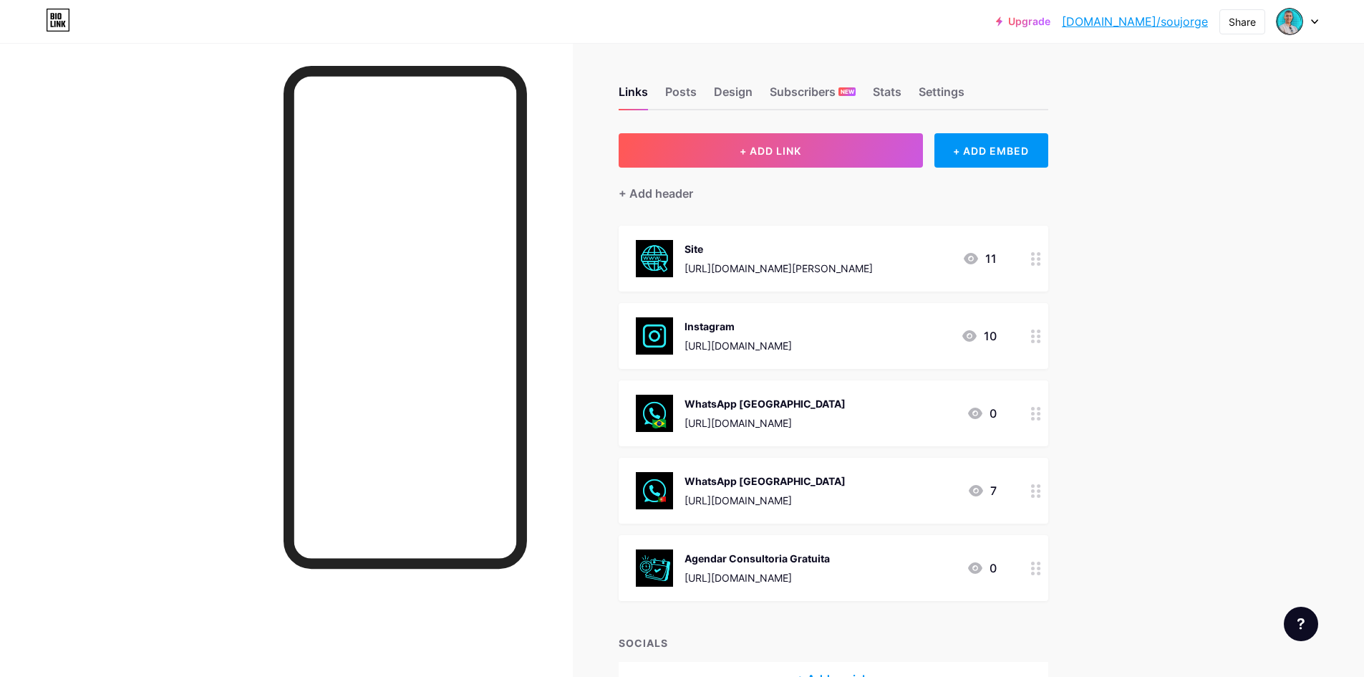
click at [761, 483] on div "WhatsApp [GEOGRAPHIC_DATA]" at bounding box center [765, 480] width 161 height 15
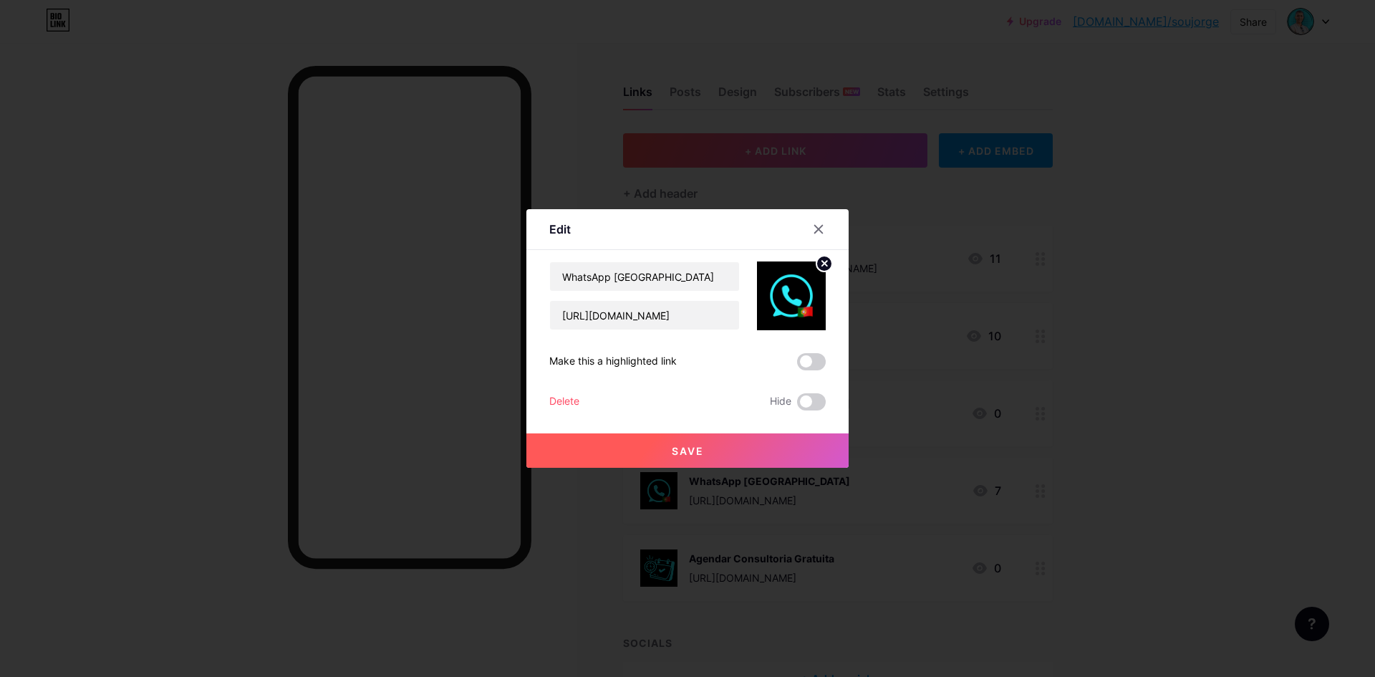
click at [647, 445] on button "Save" at bounding box center [687, 450] width 322 height 34
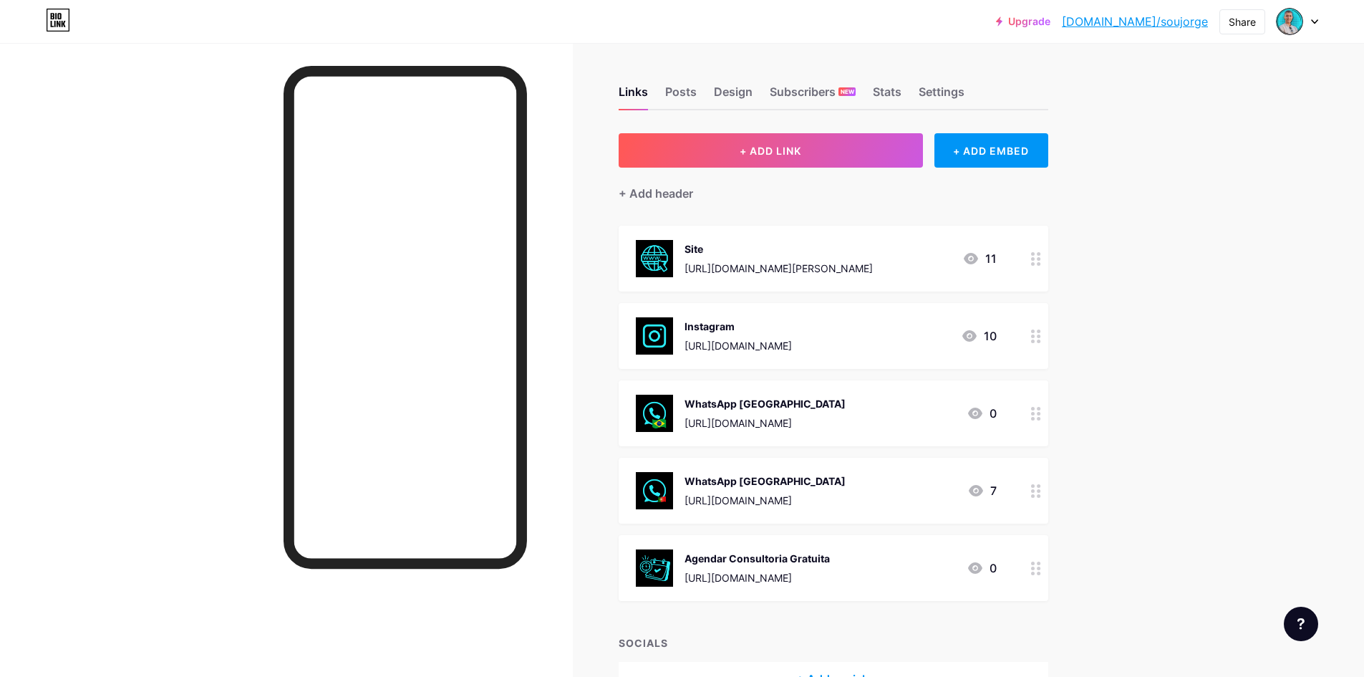
click at [733, 503] on div "[URL][DOMAIN_NAME]" at bounding box center [765, 500] width 161 height 15
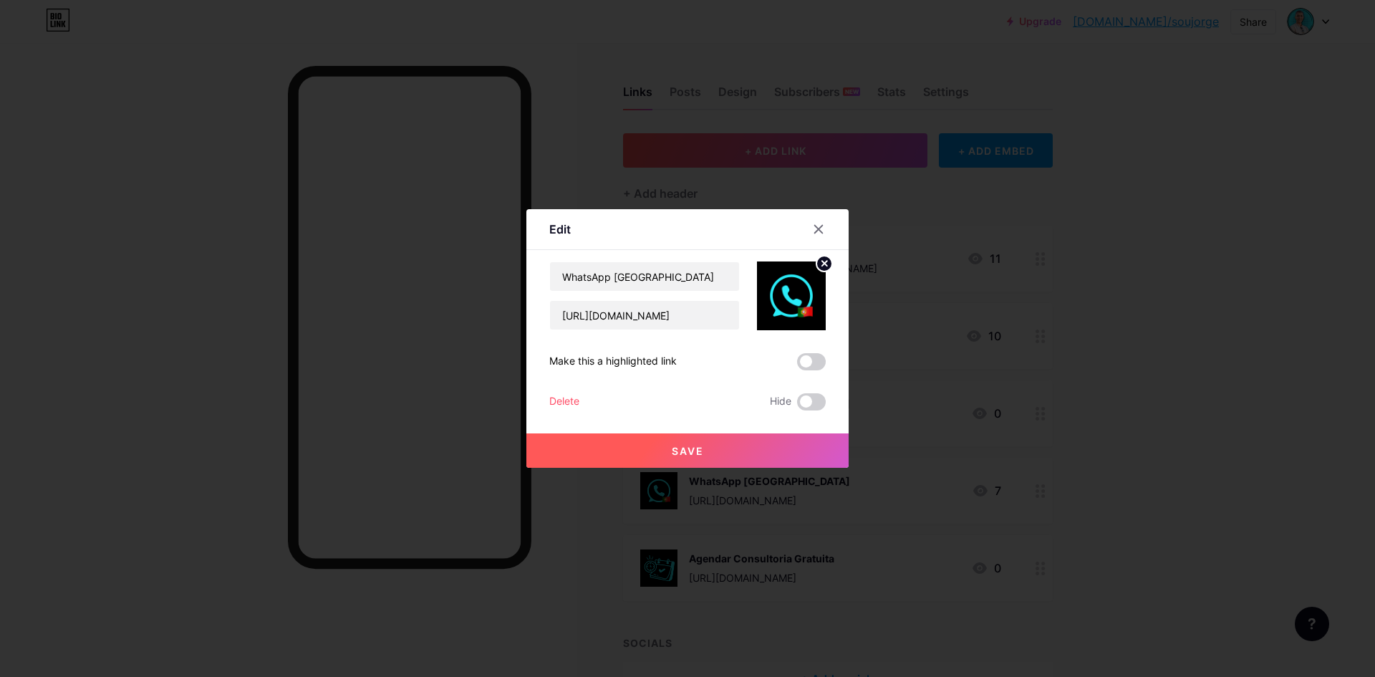
click at [804, 294] on img at bounding box center [791, 295] width 69 height 69
click at [823, 270] on circle at bounding box center [824, 264] width 16 height 16
click at [785, 289] on icon at bounding box center [788, 288] width 14 height 4
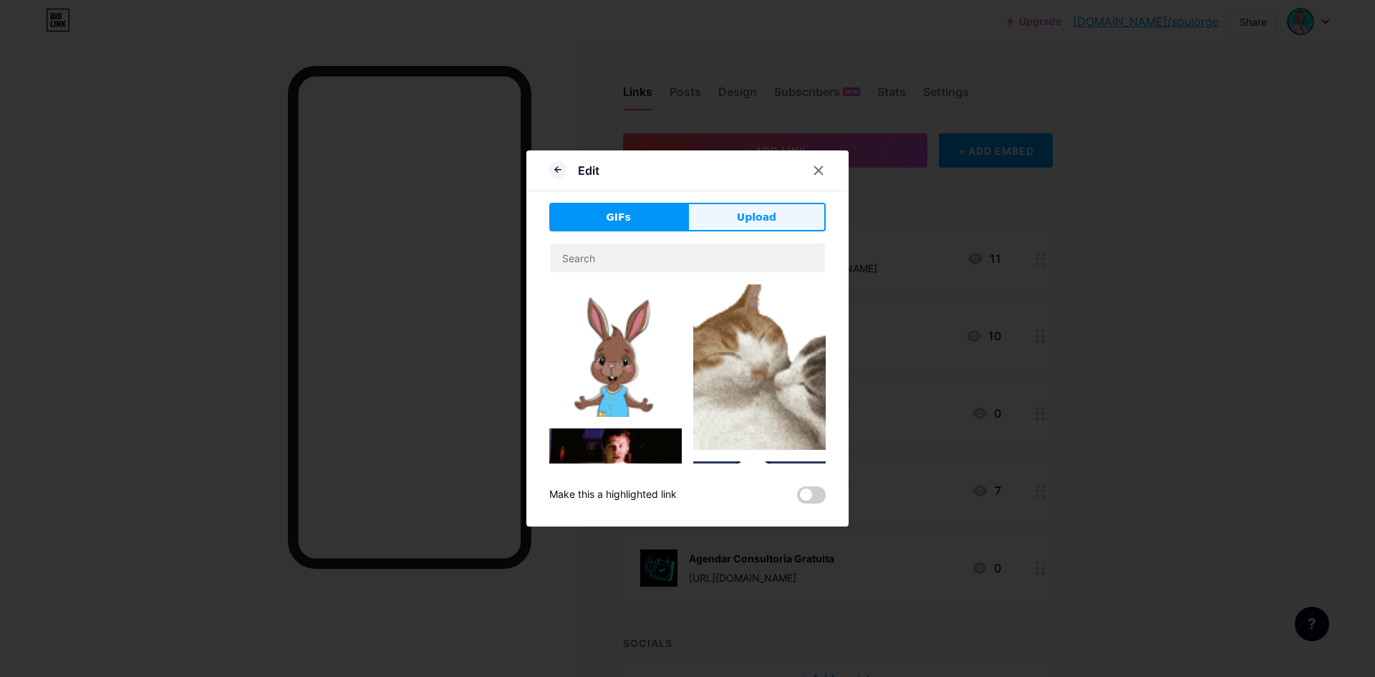
click at [749, 226] on button "Upload" at bounding box center [757, 217] width 138 height 29
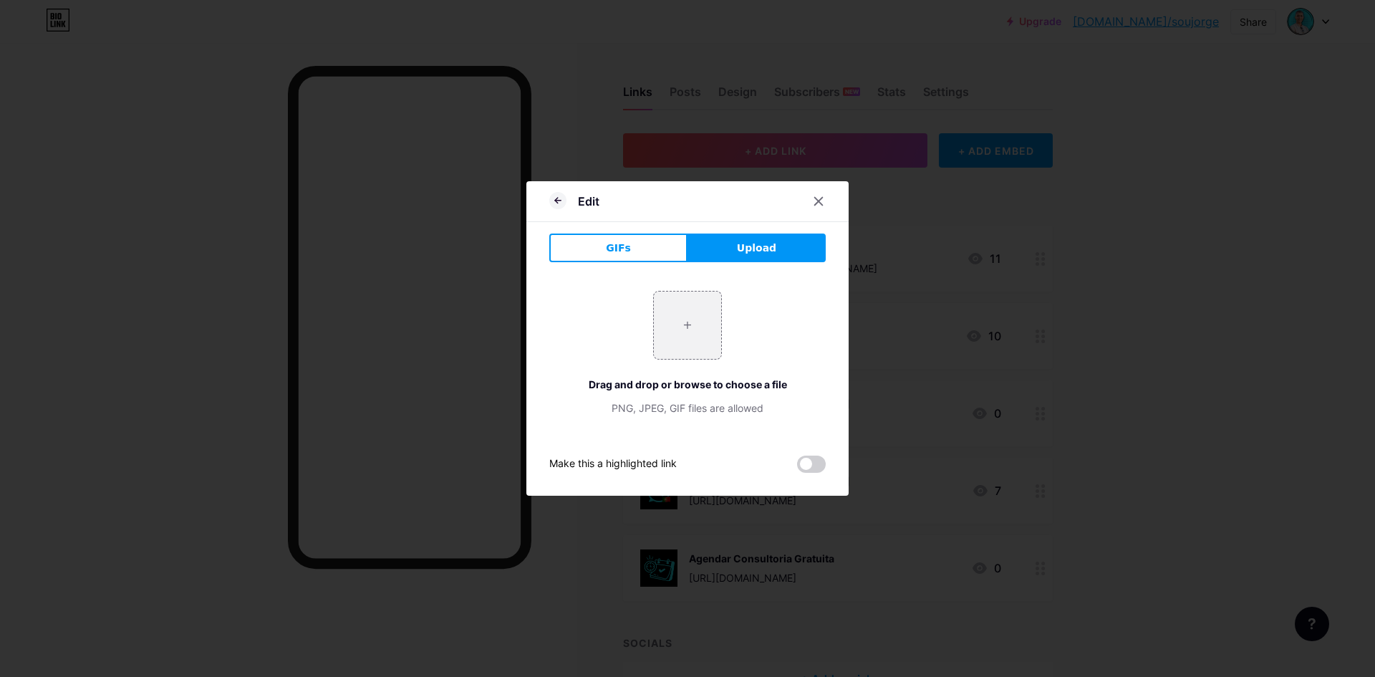
click at [737, 246] on span "Upload" at bounding box center [756, 248] width 39 height 15
click at [676, 316] on input "file" at bounding box center [687, 325] width 67 height 67
type input "C:\fakepath\Logo - CONECTBOTZ (6).png"
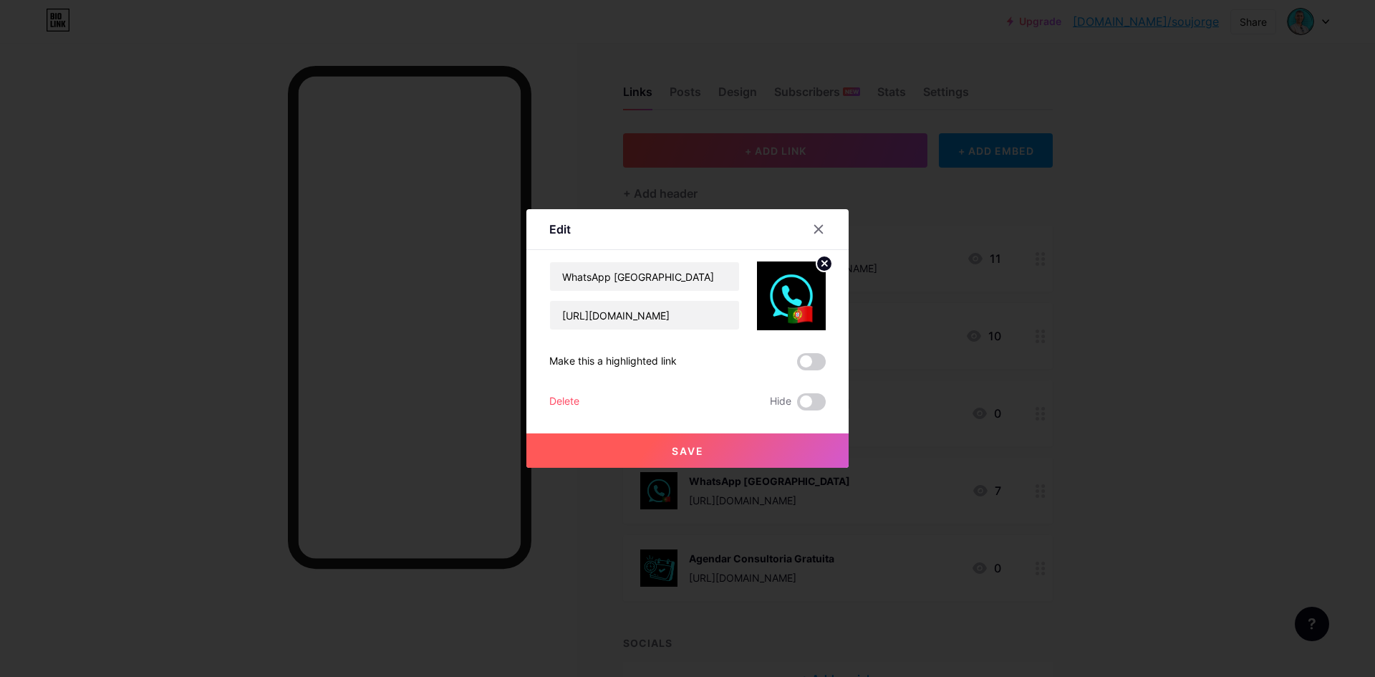
click at [693, 443] on button "Save" at bounding box center [687, 450] width 322 height 34
